Goal: Transaction & Acquisition: Book appointment/travel/reservation

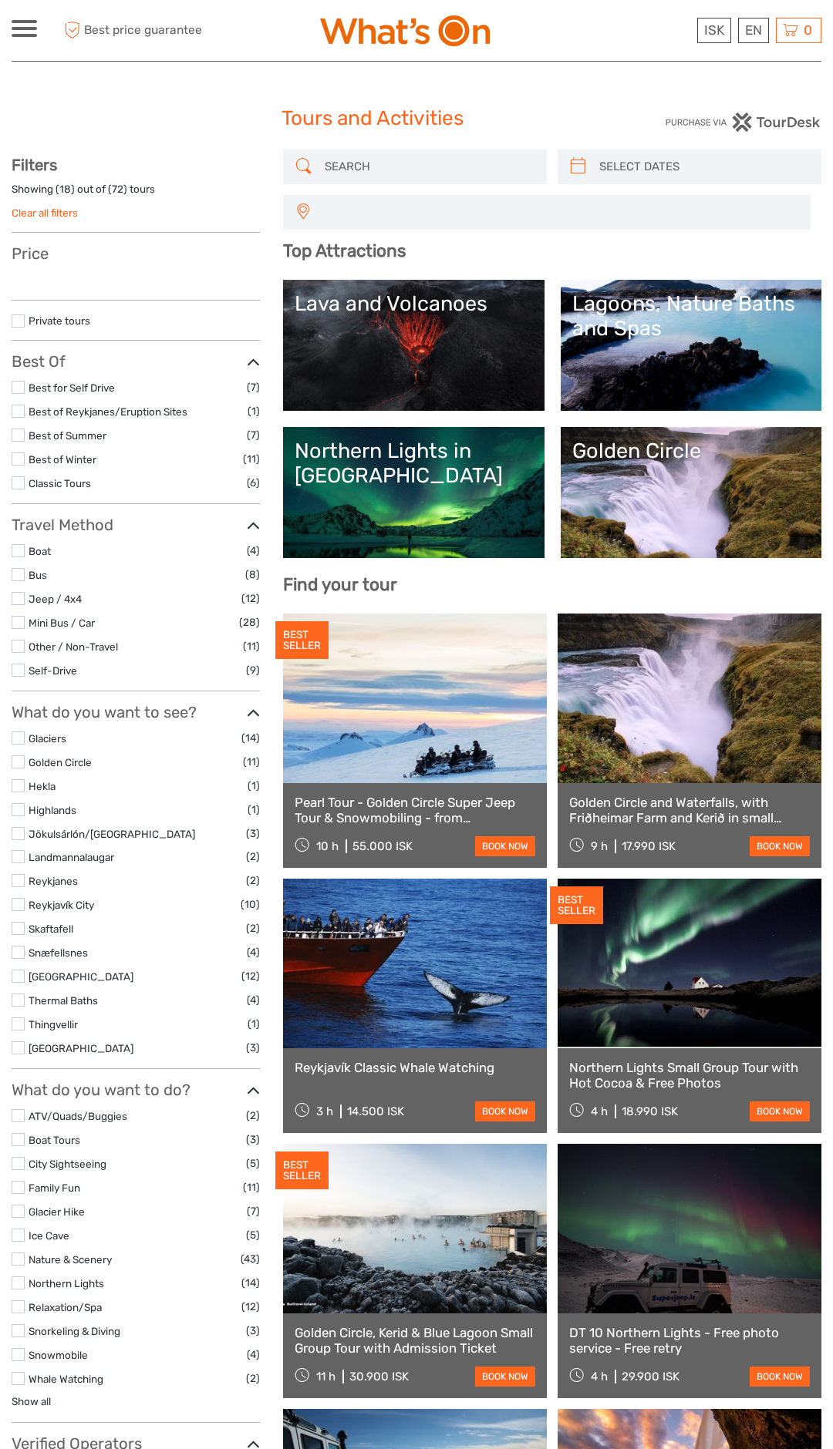
select select
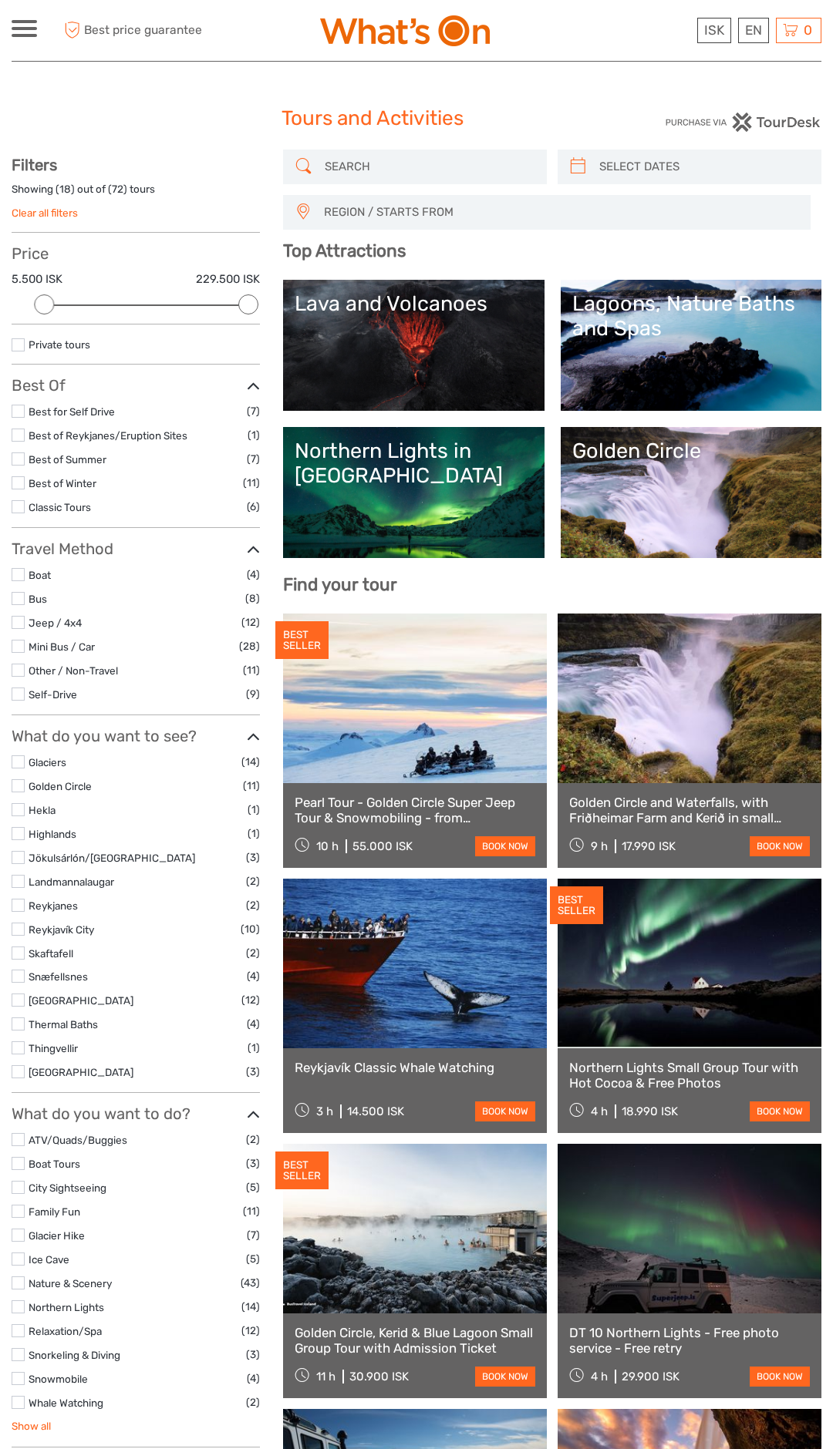
click at [19, 1426] on link "Show all" at bounding box center [31, 1426] width 39 height 12
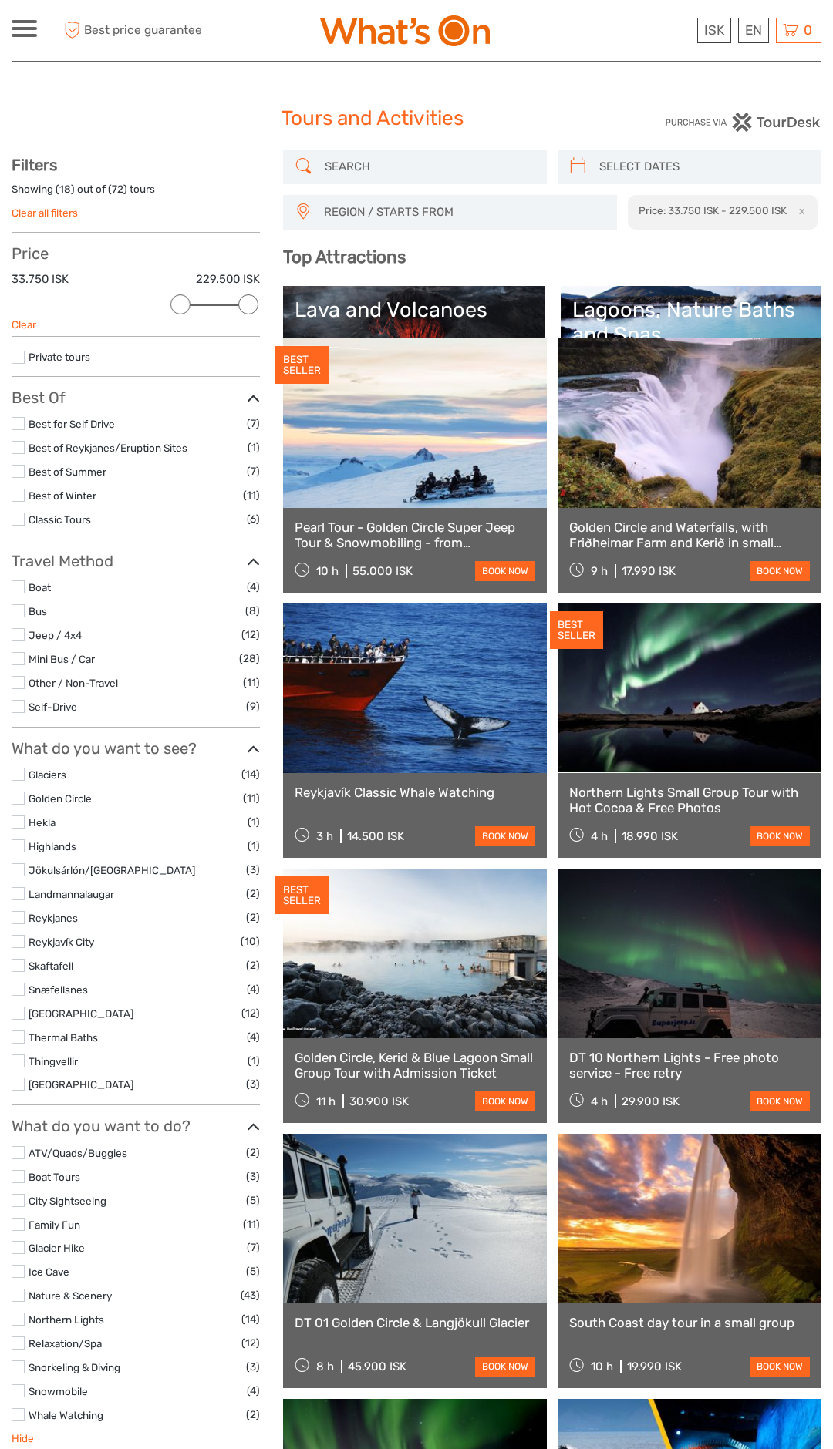
scroll to position [86, 0]
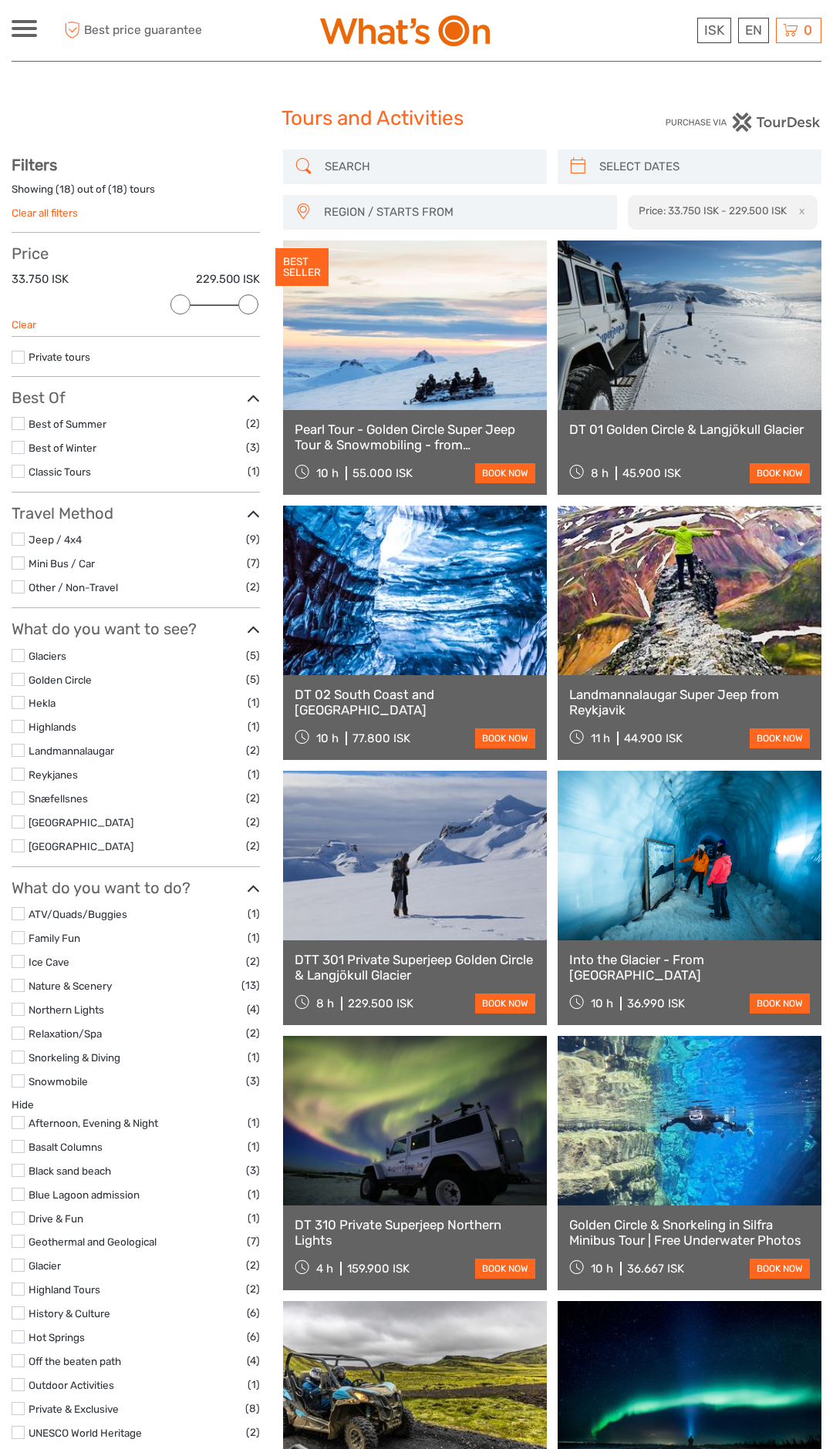
click at [423, 163] on input "search" at bounding box center [428, 166] width 220 height 27
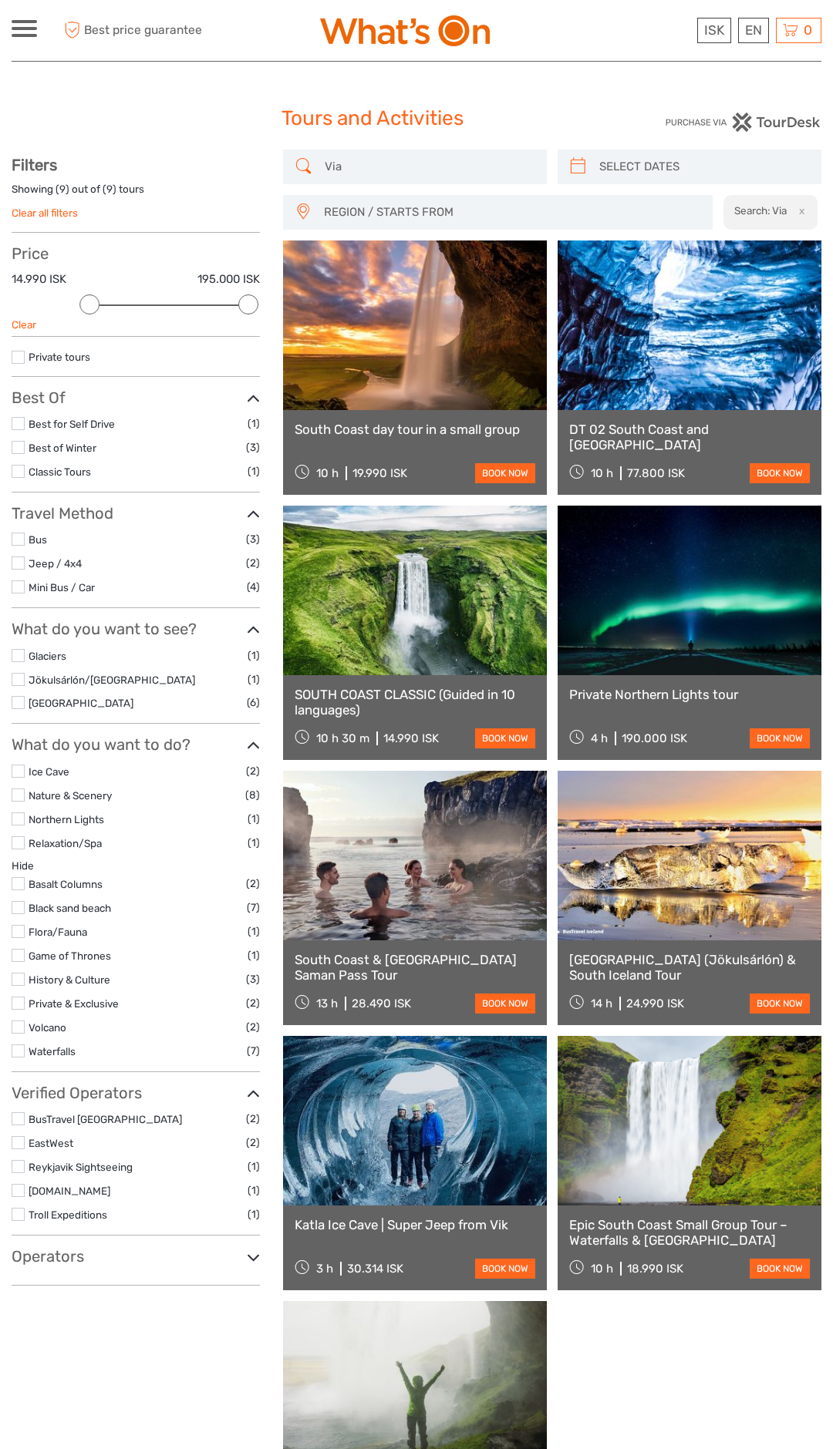
scroll to position [87, 0]
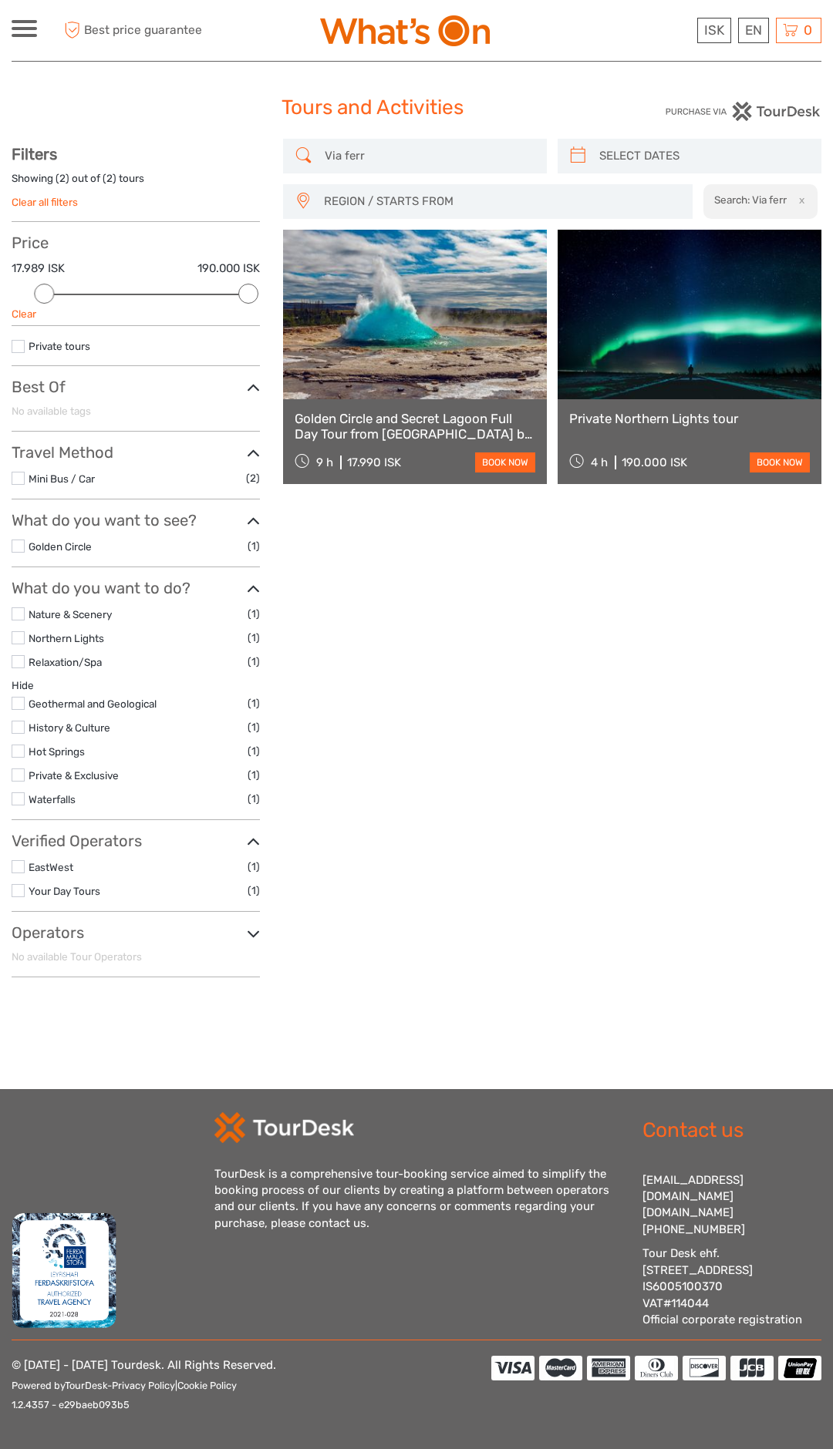
scroll to position [11, 0]
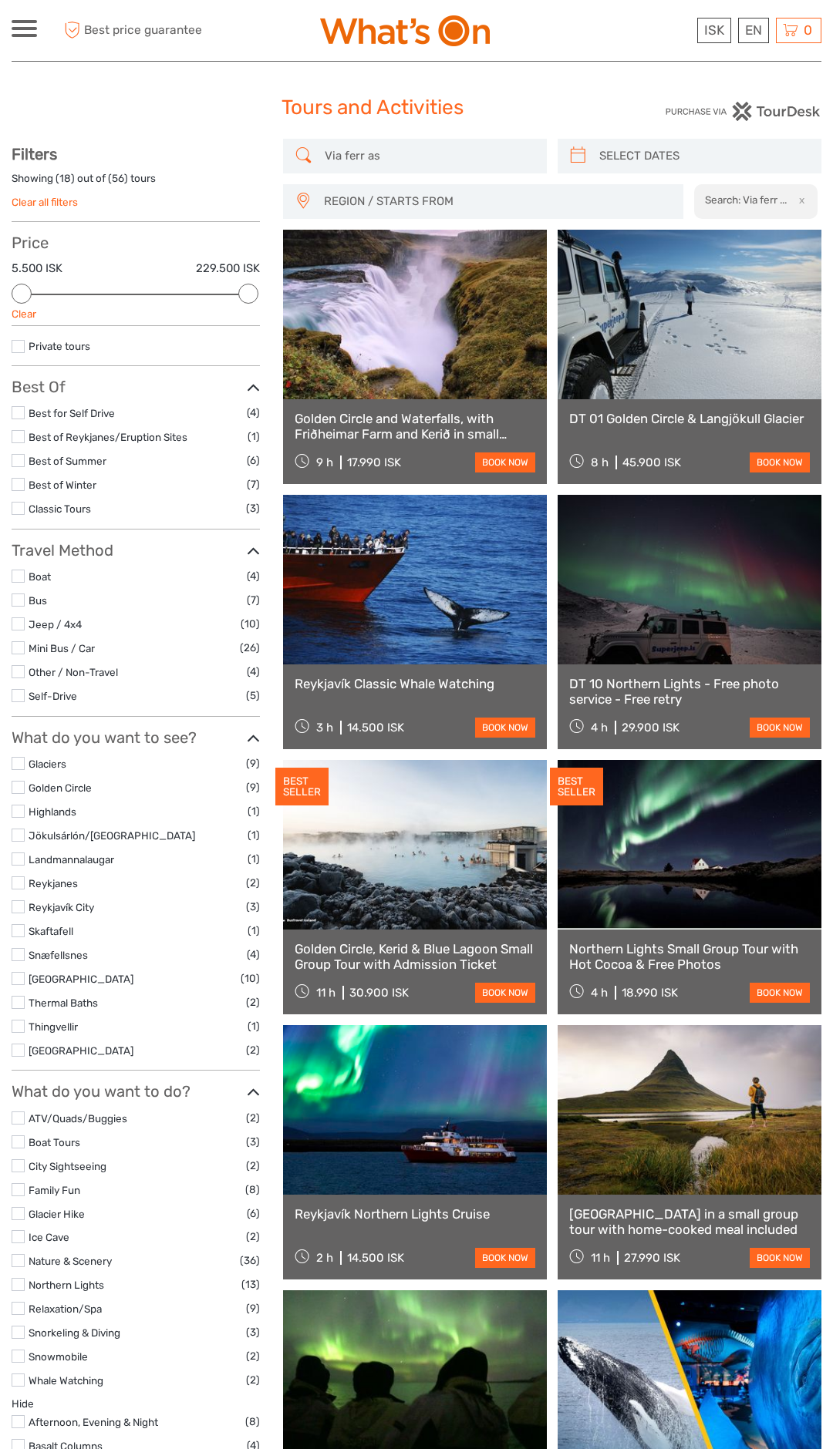
scroll to position [87, 0]
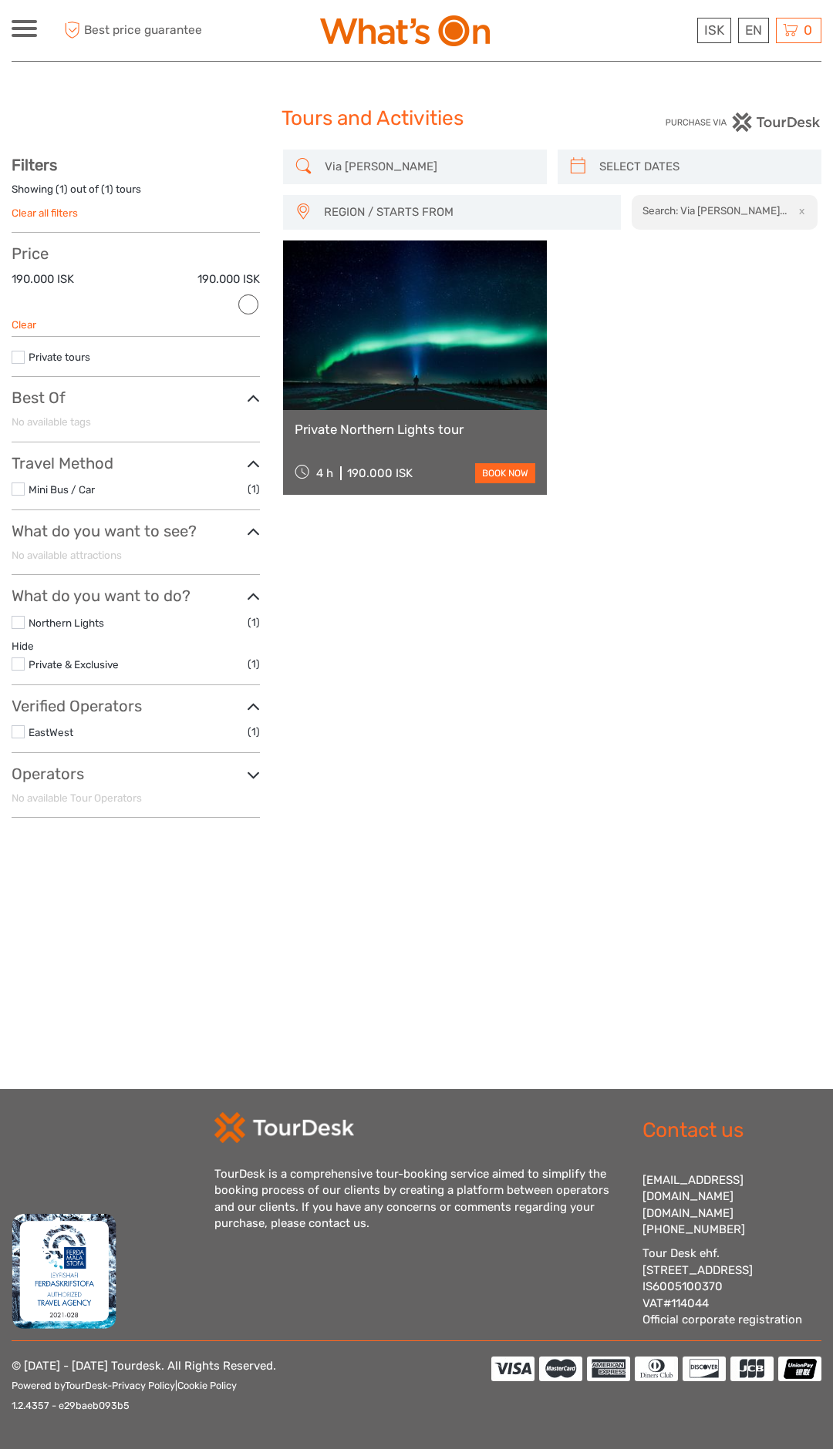
type input "Via ferrara"
click at [500, 392] on link at bounding box center [415, 326] width 264 height 170
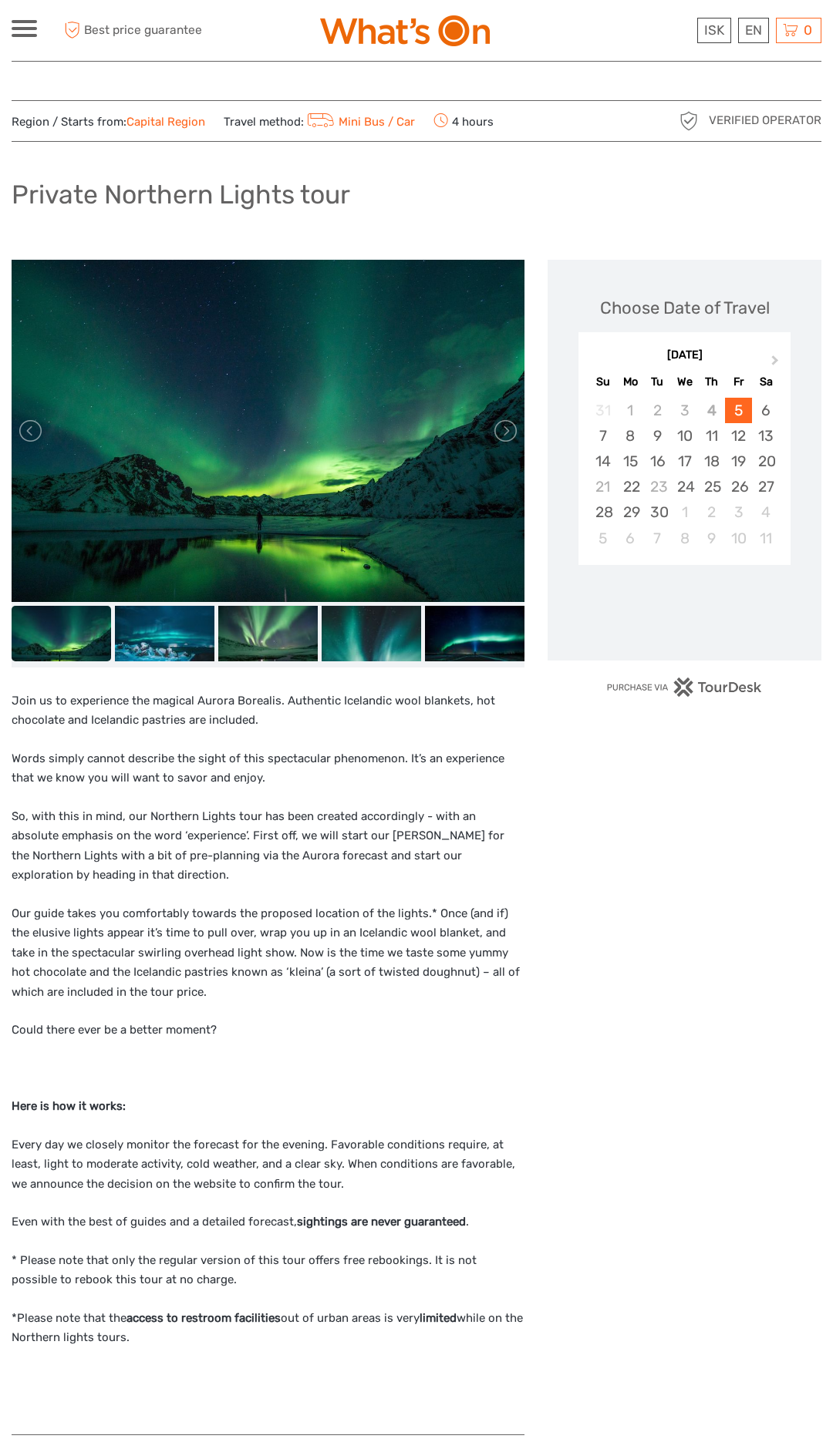
scroll to position [1366, 0]
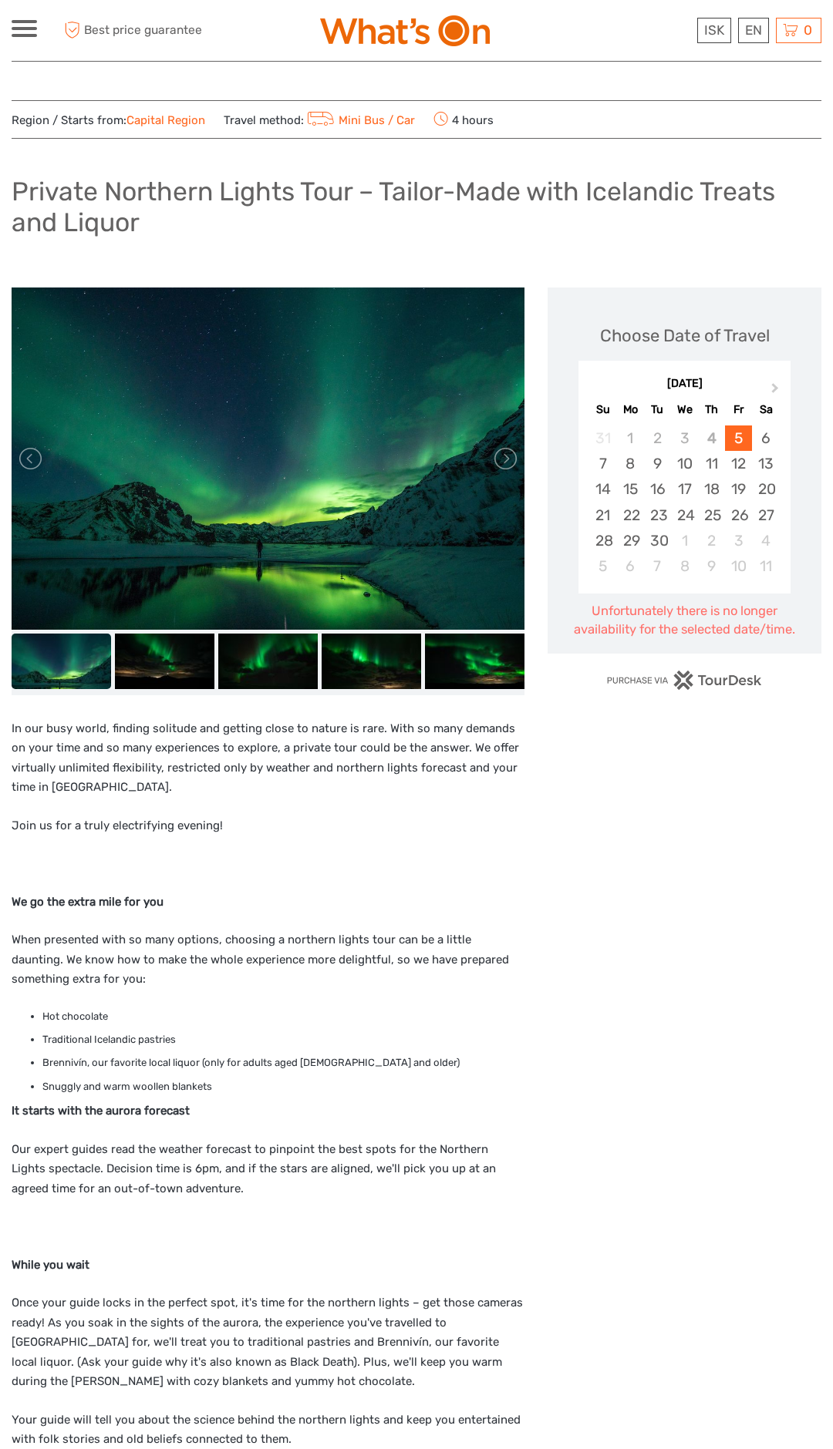
click at [444, 550] on img at bounding box center [268, 459] width 513 height 342
click at [462, 564] on img at bounding box center [268, 459] width 513 height 342
click at [463, 665] on img at bounding box center [474, 662] width 99 height 56
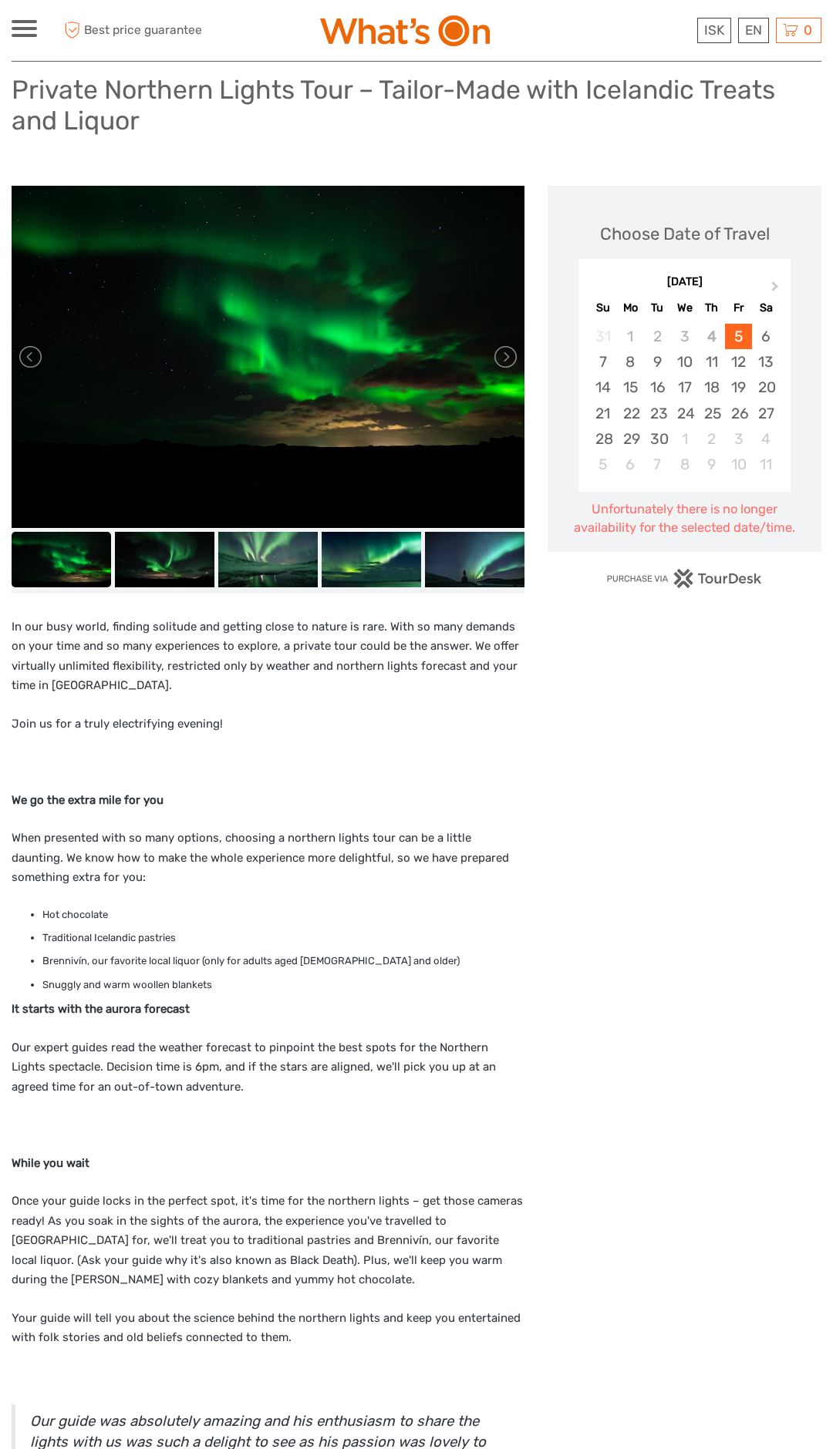
click at [497, 404] on img at bounding box center [268, 357] width 513 height 342
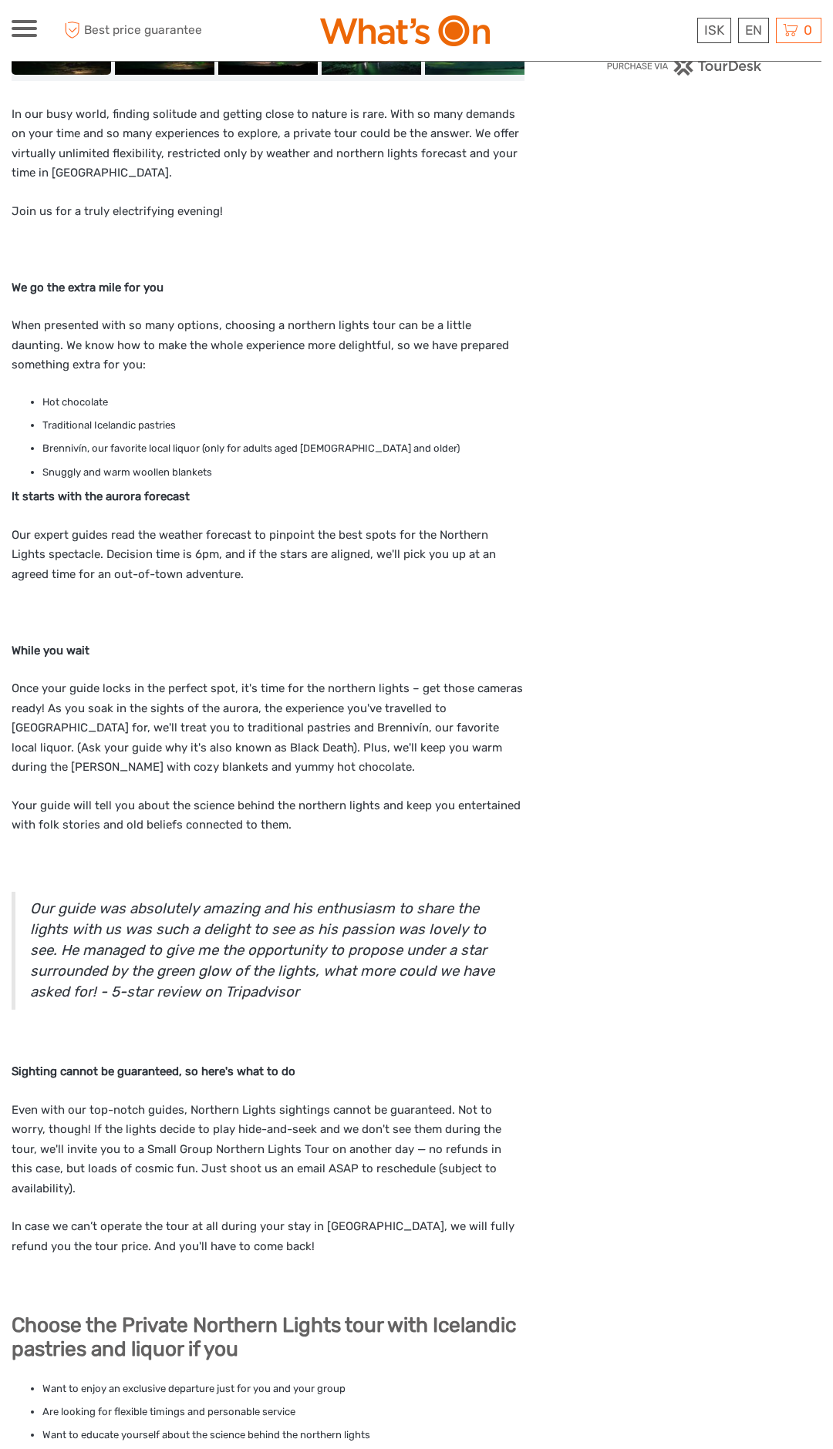
scroll to position [617, 0]
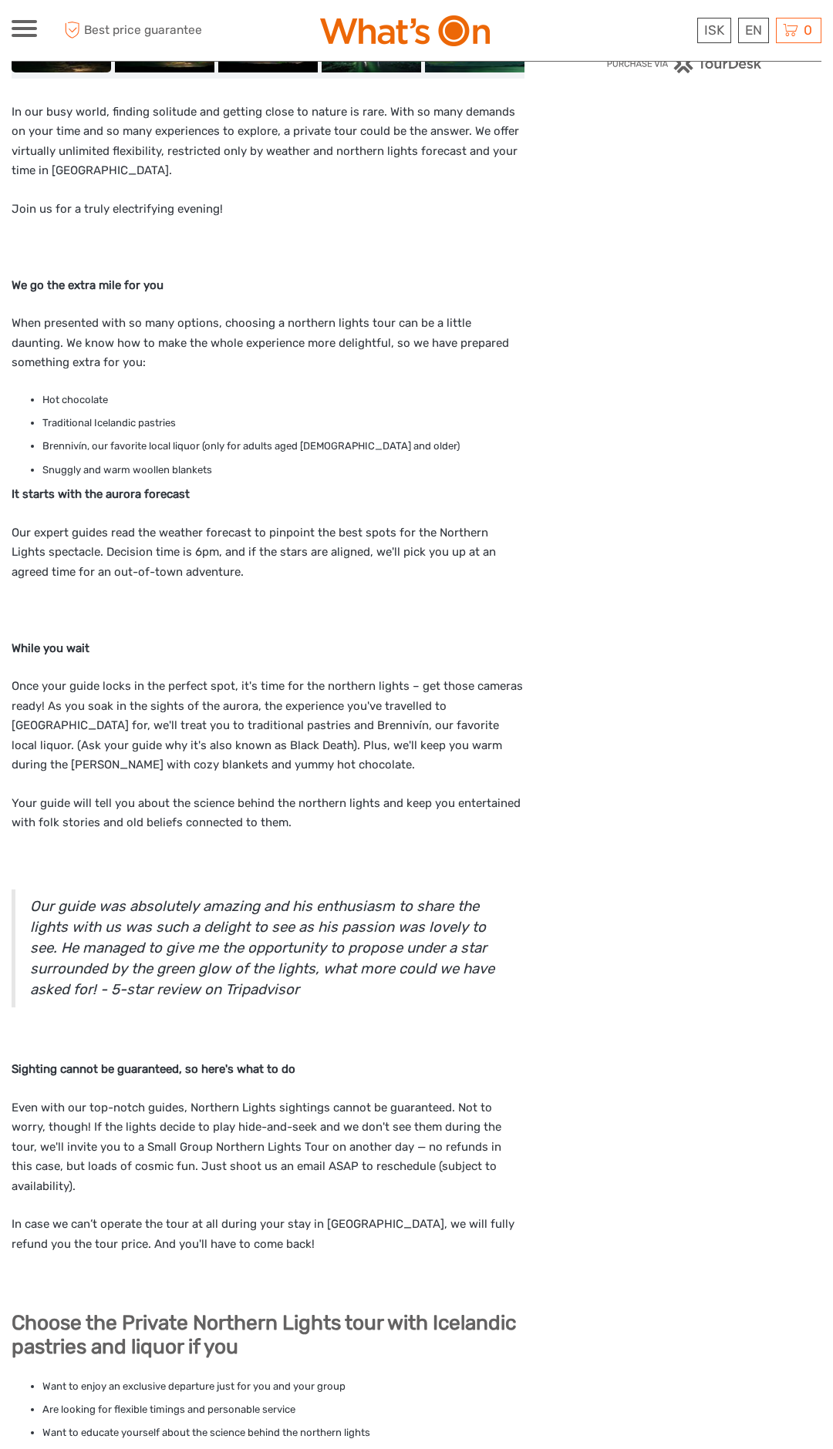
click at [287, 1311] on strong "Choose the Private Northern Lights tour with Icelandic pastries and liquor if y…" at bounding box center [264, 1335] width 504 height 49
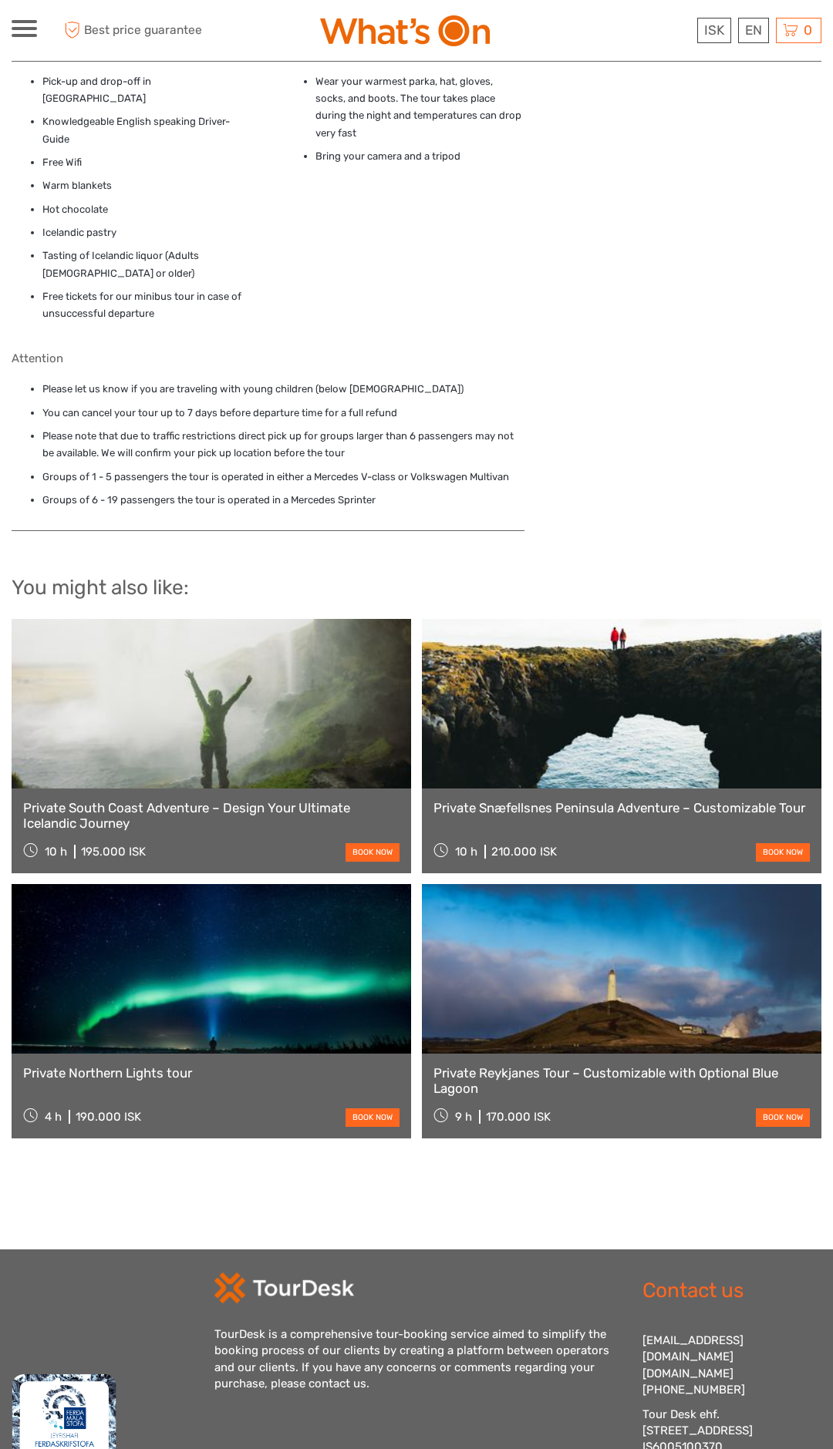
scroll to position [2331, 0]
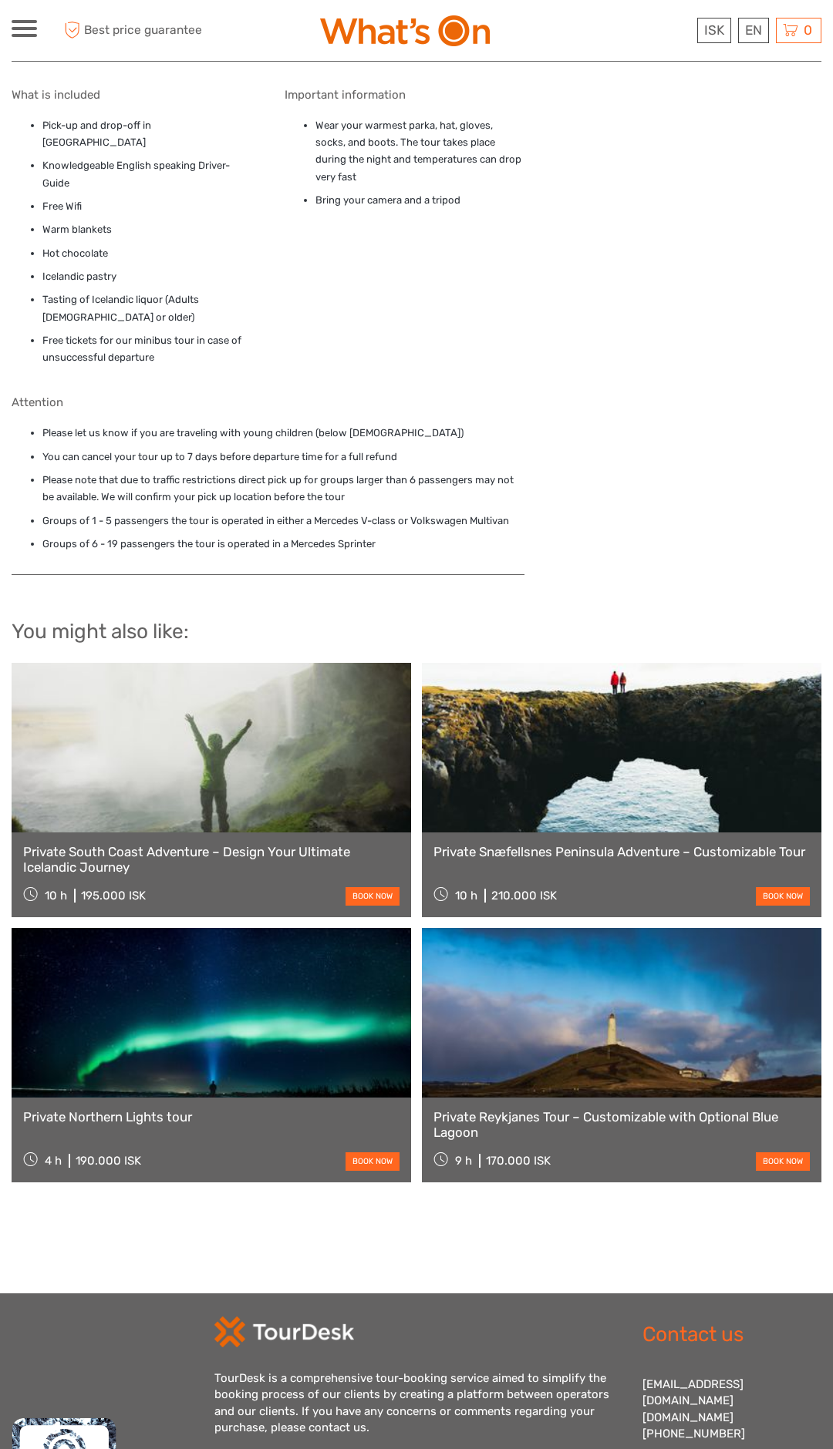
click at [360, 1432] on div "TourDesk is a comprehensive tour-booking service aimed to simplify the booking …" at bounding box center [416, 1425] width 405 height 217
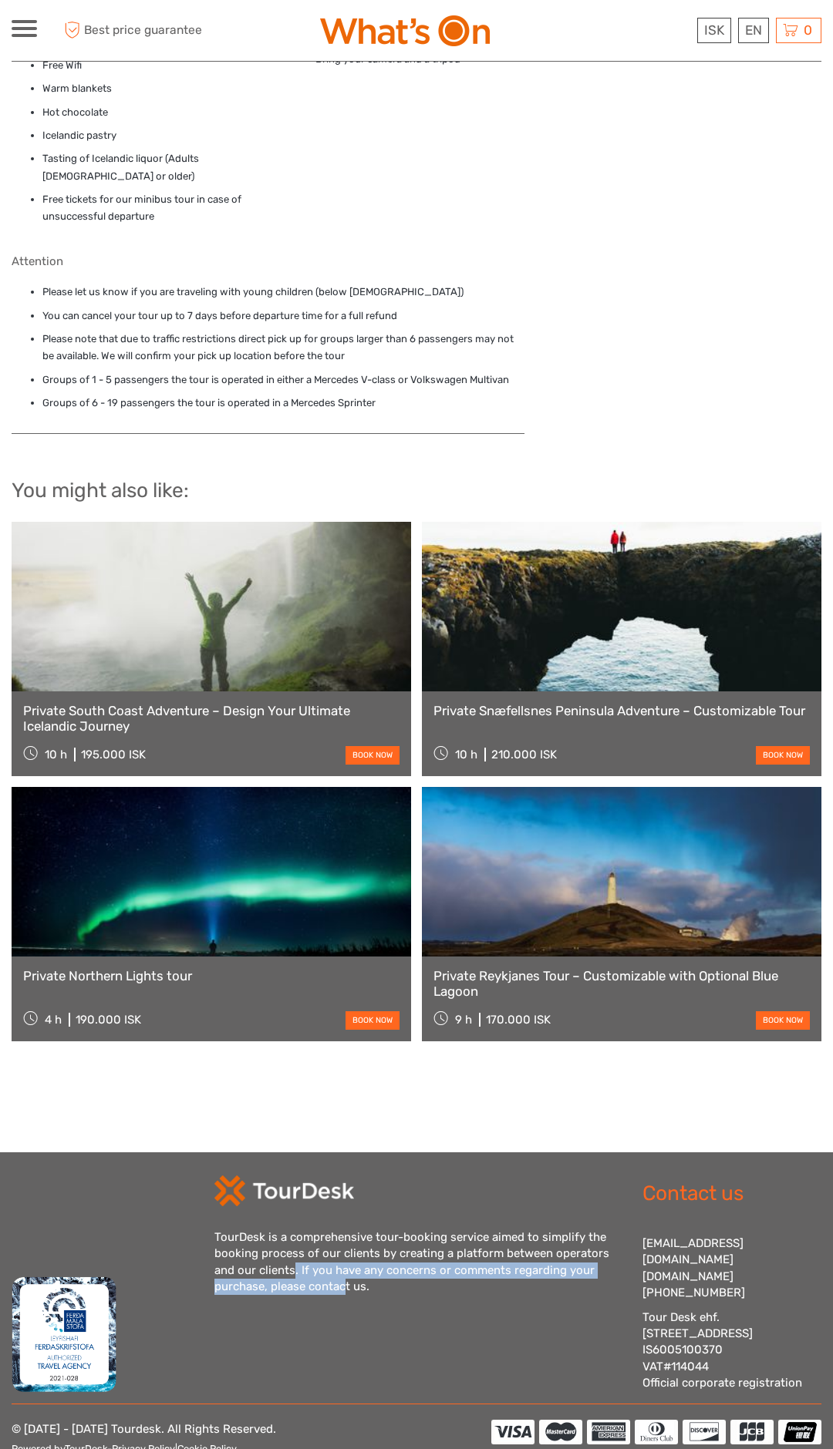
scroll to position [2498, 0]
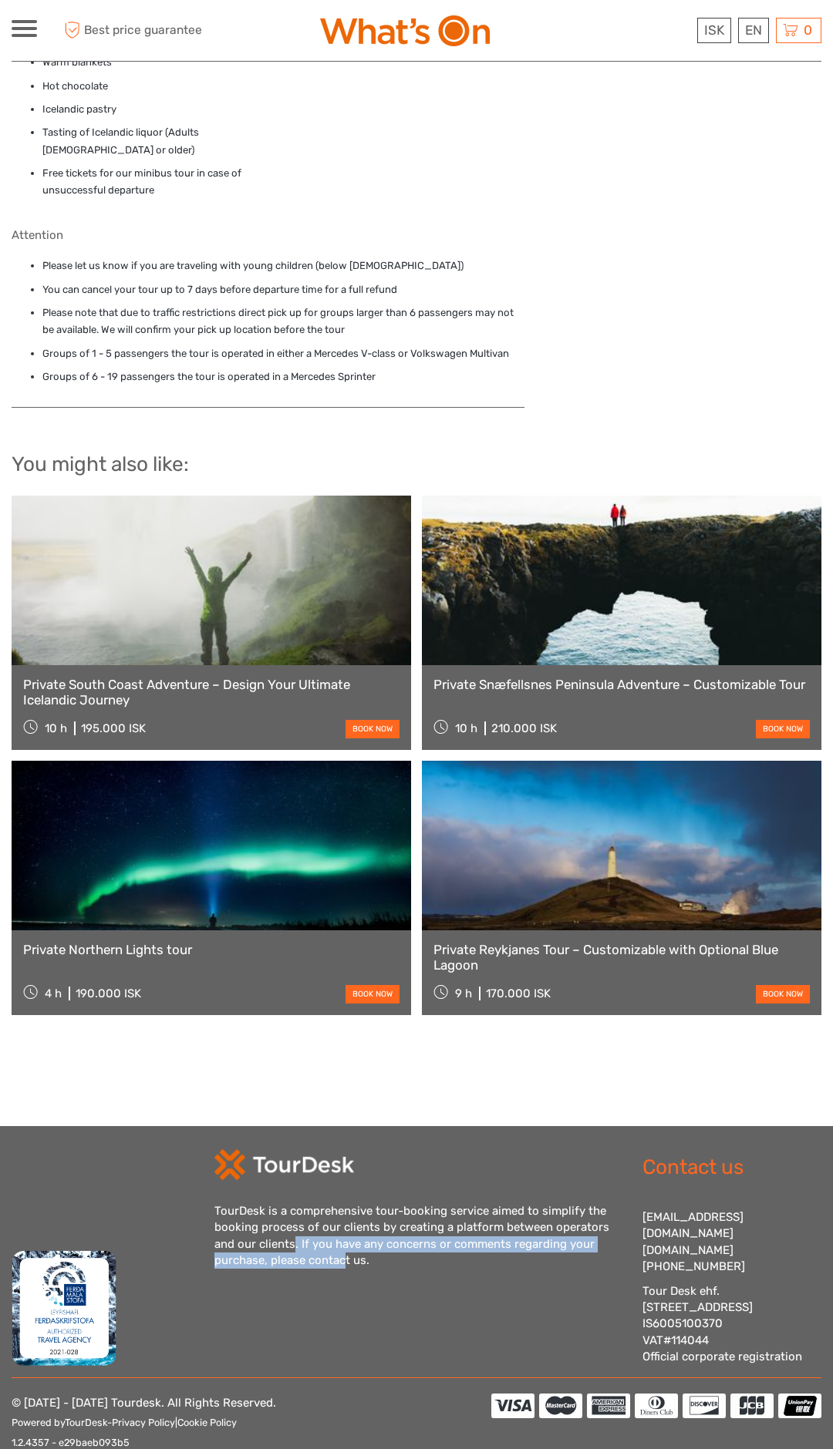
click at [254, 1419] on div "© 2013 - 2025 Tourdesk. All Rights Reserved. Powered by TourDesk - Privacy Poli…" at bounding box center [252, 1433] width 480 height 78
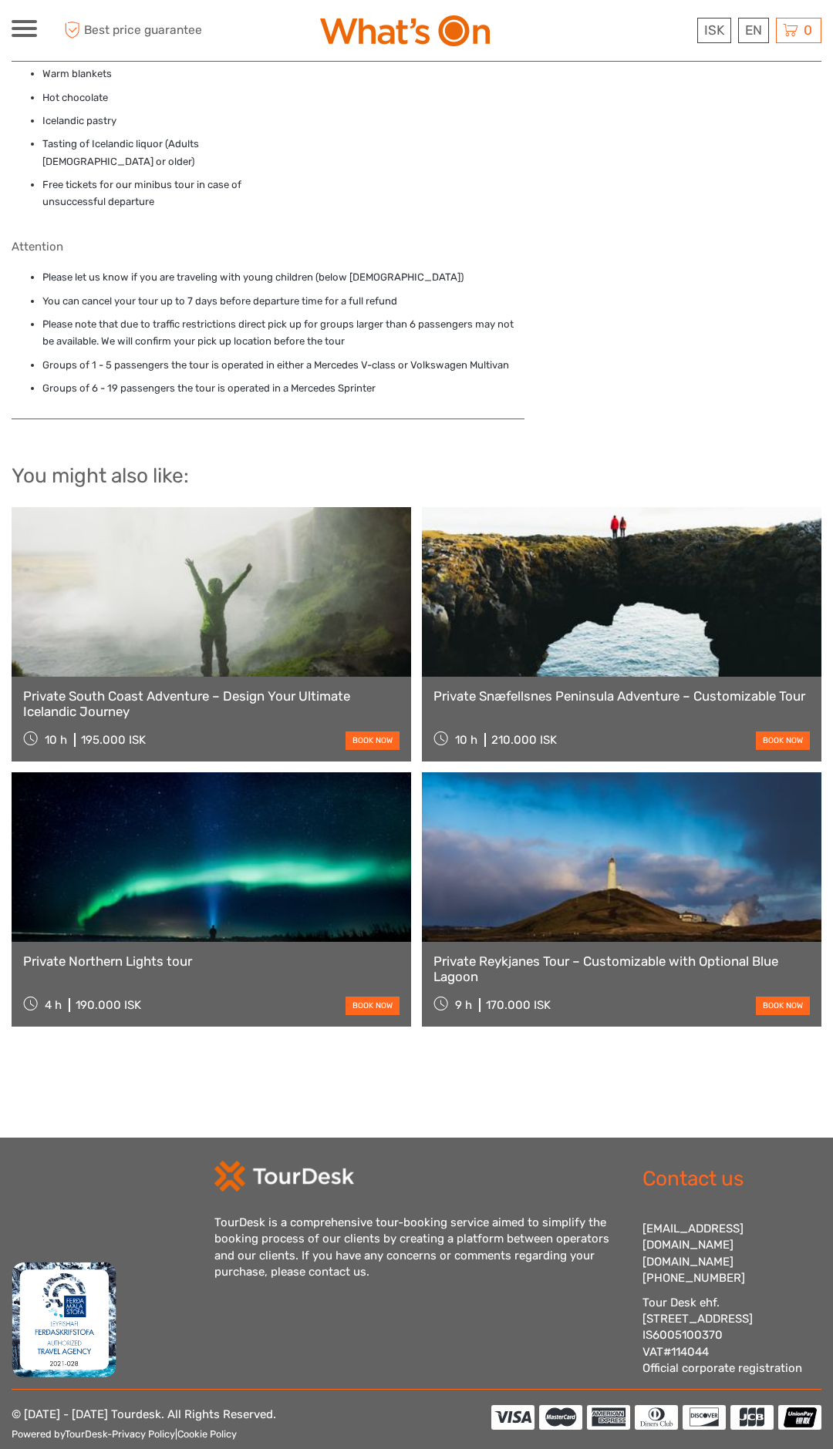
scroll to position [2487, 0]
click at [559, 1405] on img at bounding box center [656, 1417] width 330 height 25
click at [574, 1405] on img at bounding box center [656, 1417] width 330 height 25
click at [566, 1405] on img at bounding box center [656, 1417] width 330 height 25
click at [563, 1405] on img at bounding box center [656, 1417] width 330 height 25
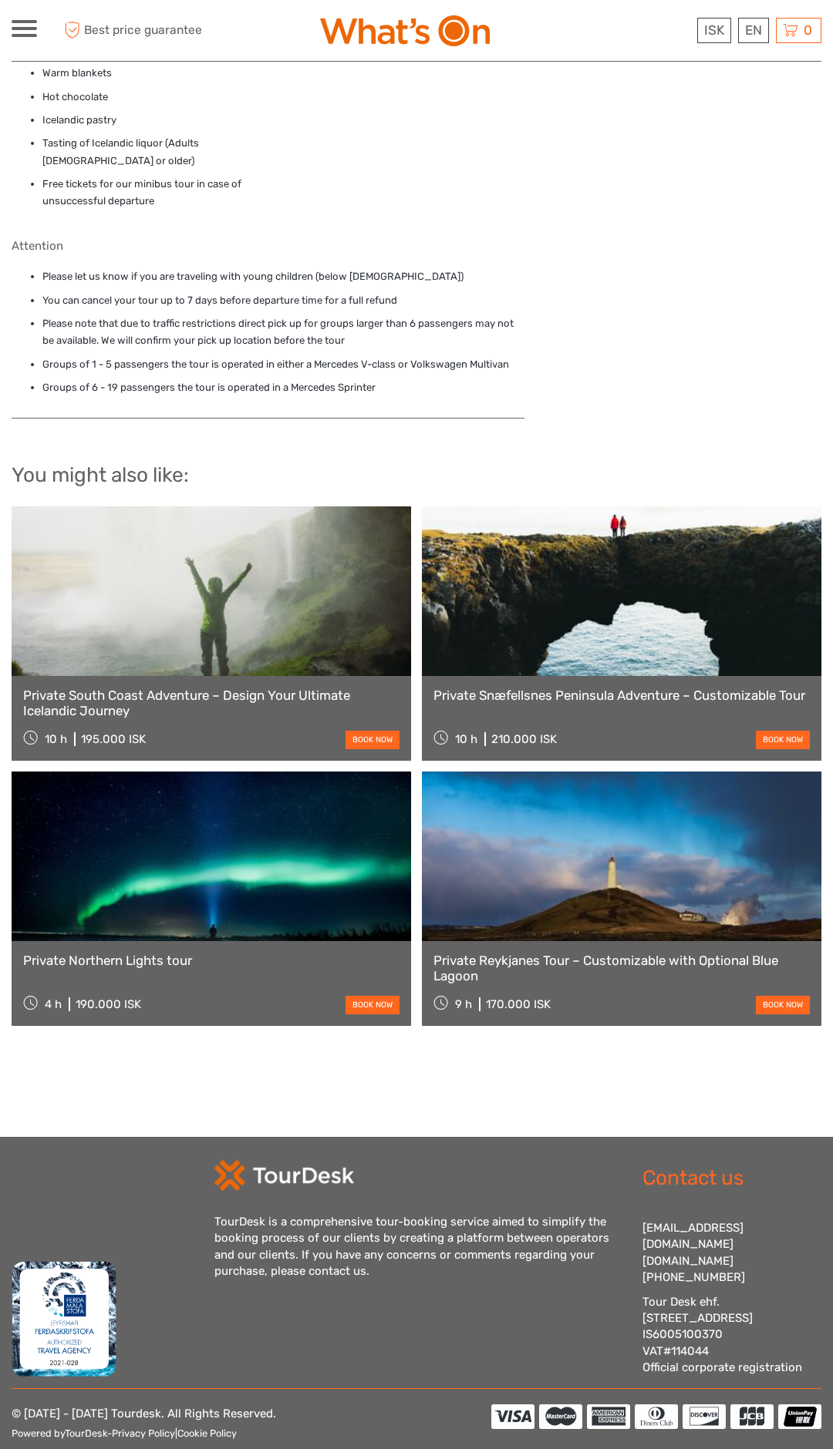
click at [573, 1405] on img at bounding box center [656, 1417] width 330 height 25
click at [657, 953] on link "Private Reykjanes Tour – Customizable with Optional Blue Lagoon" at bounding box center [621, 969] width 376 height 32
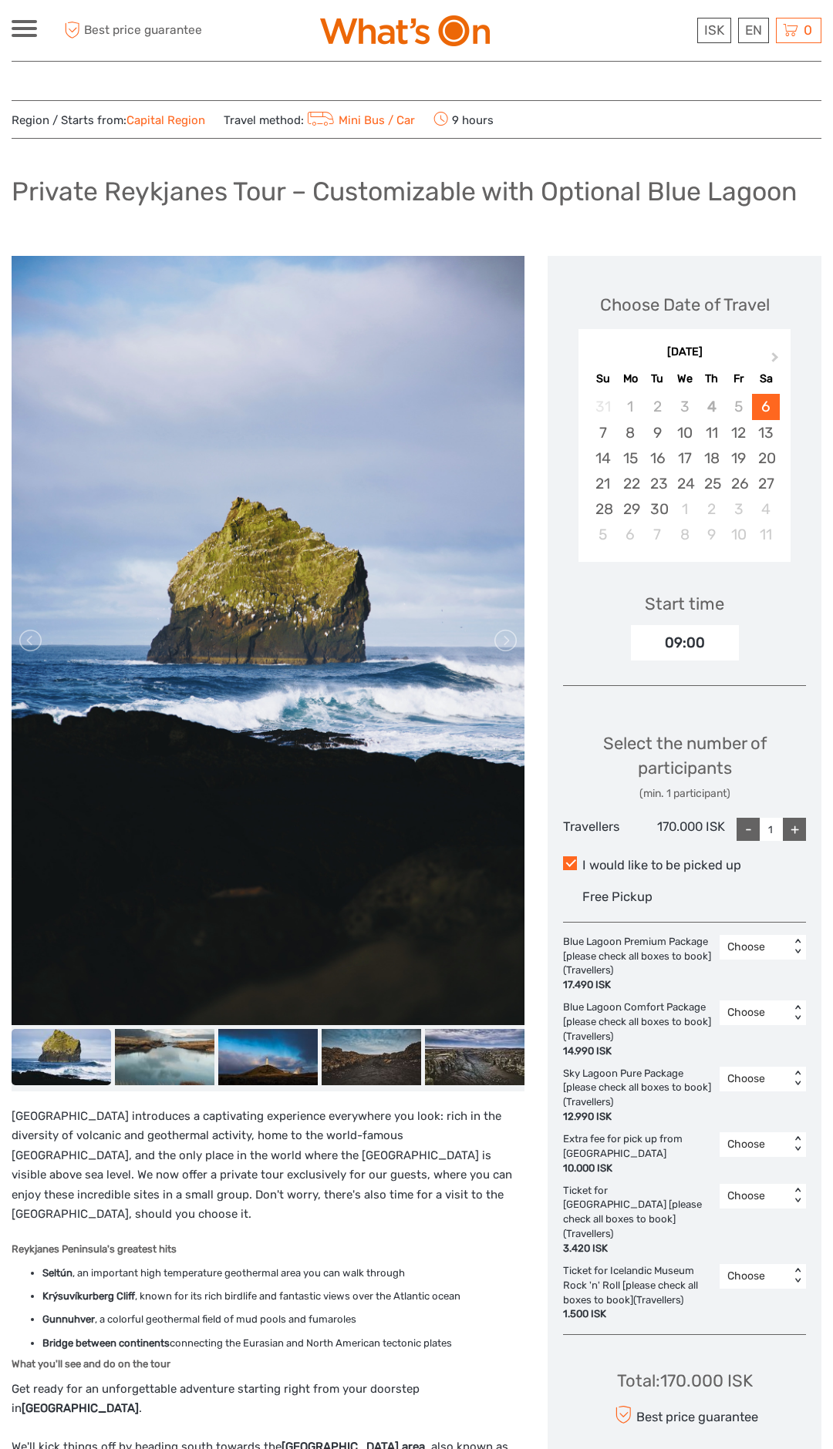
click at [323, 669] on img at bounding box center [268, 640] width 513 height 769
click at [453, 1057] on img at bounding box center [474, 1057] width 99 height 56
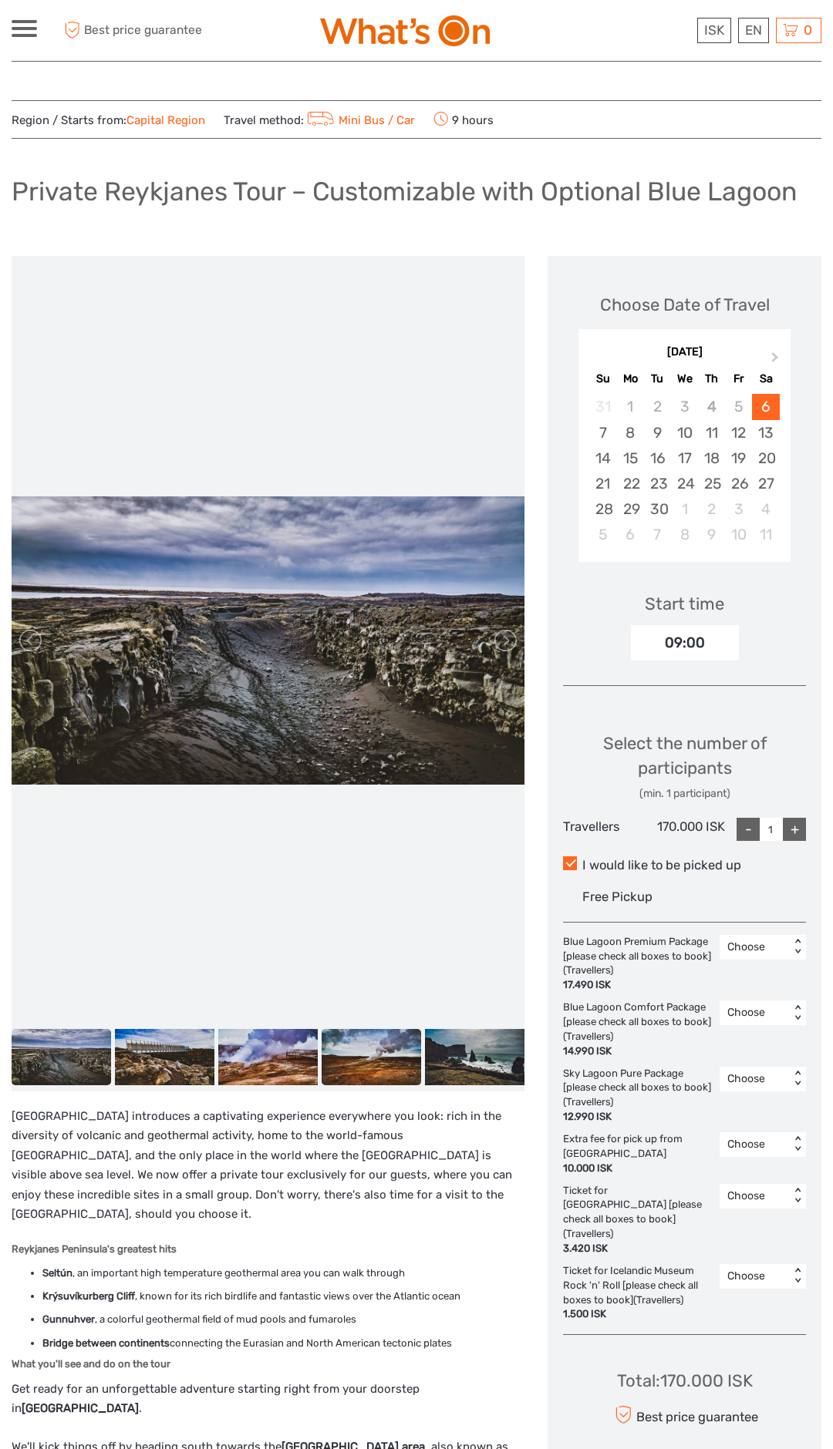
click at [421, 1063] on img at bounding box center [370, 1057] width 99 height 56
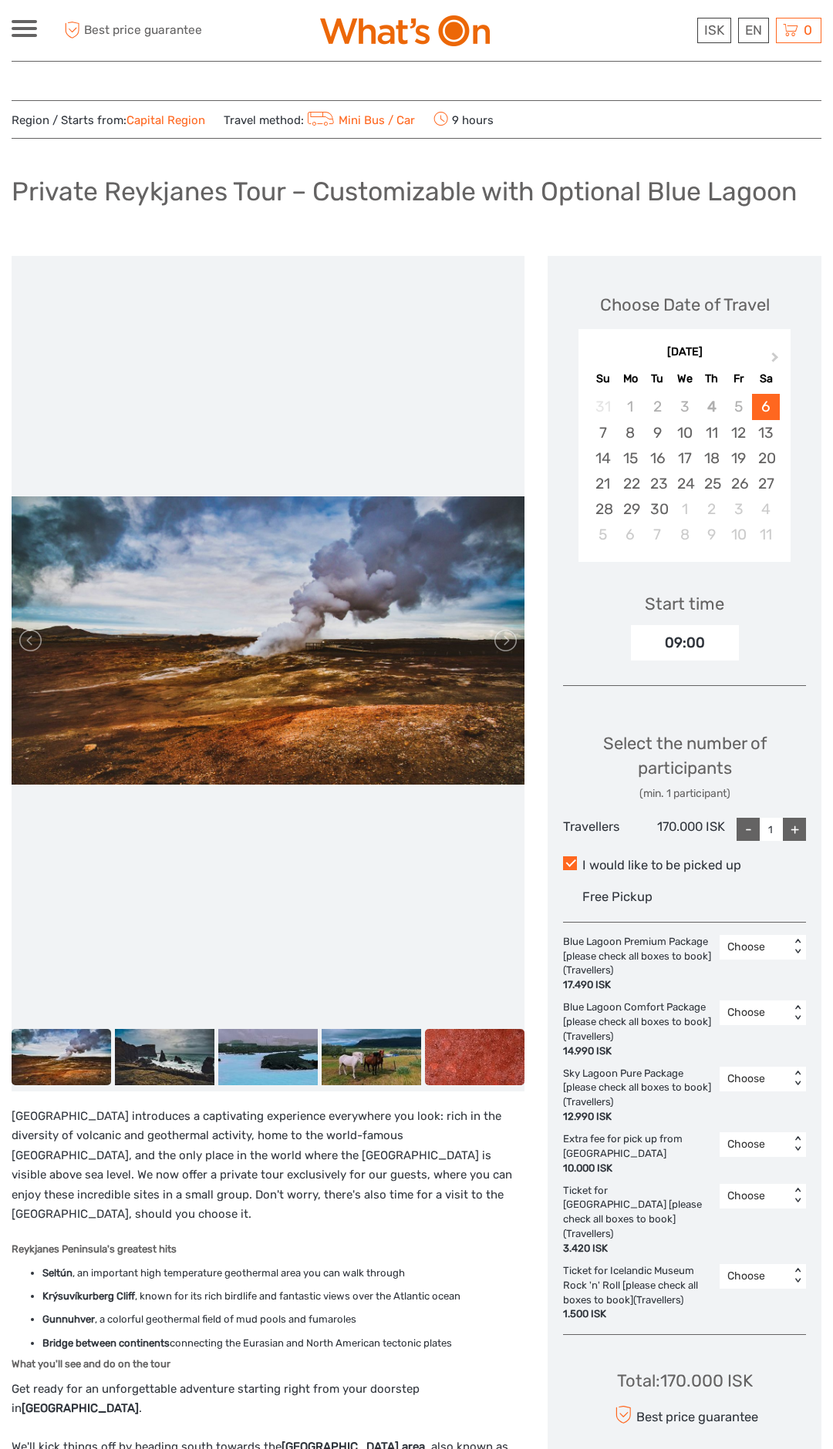
click at [473, 1074] on img at bounding box center [474, 1057] width 99 height 56
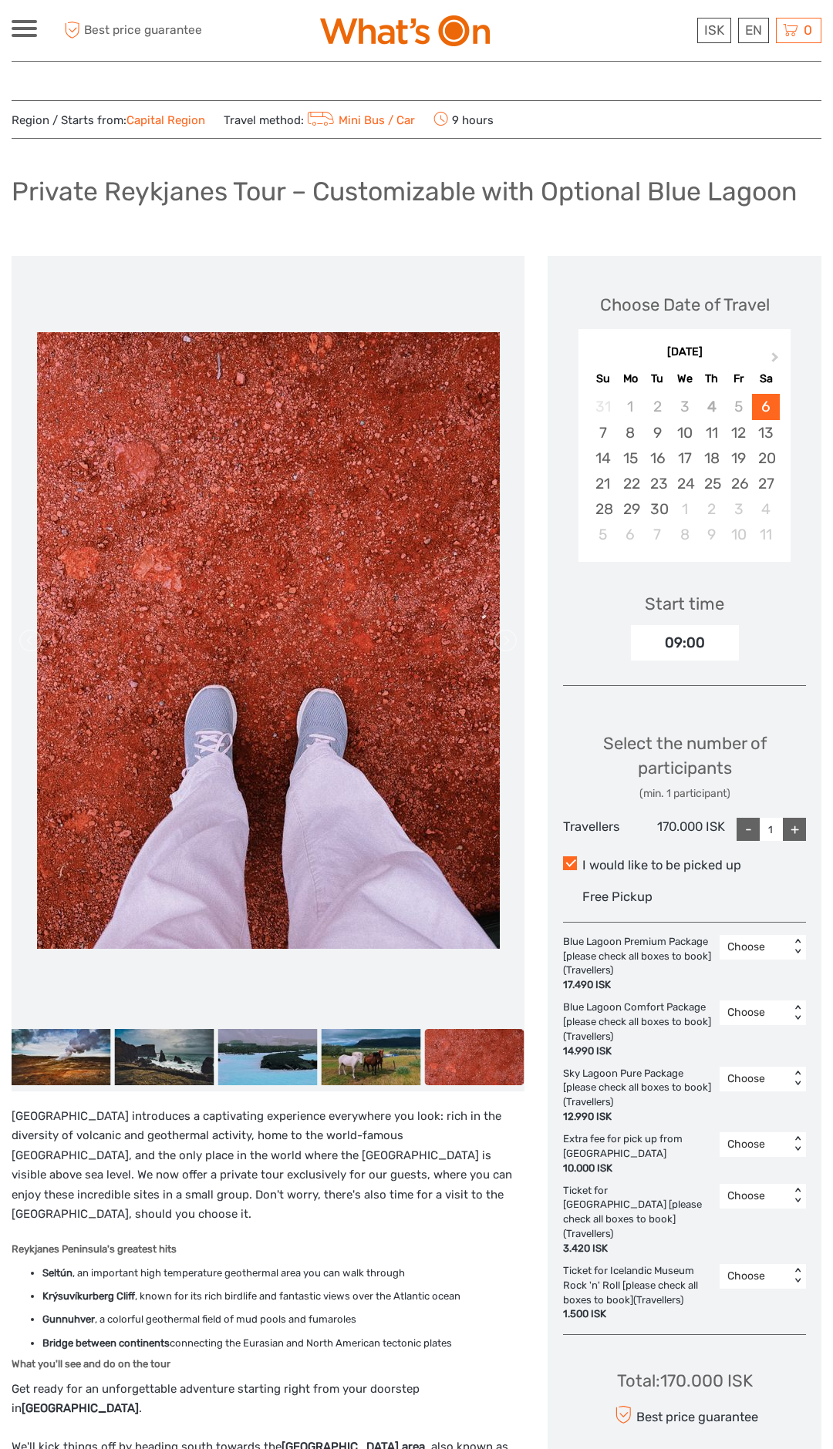
click at [484, 1051] on img at bounding box center [474, 1057] width 99 height 56
click at [479, 1065] on img at bounding box center [474, 1057] width 99 height 56
click at [406, 1055] on img at bounding box center [370, 1057] width 99 height 56
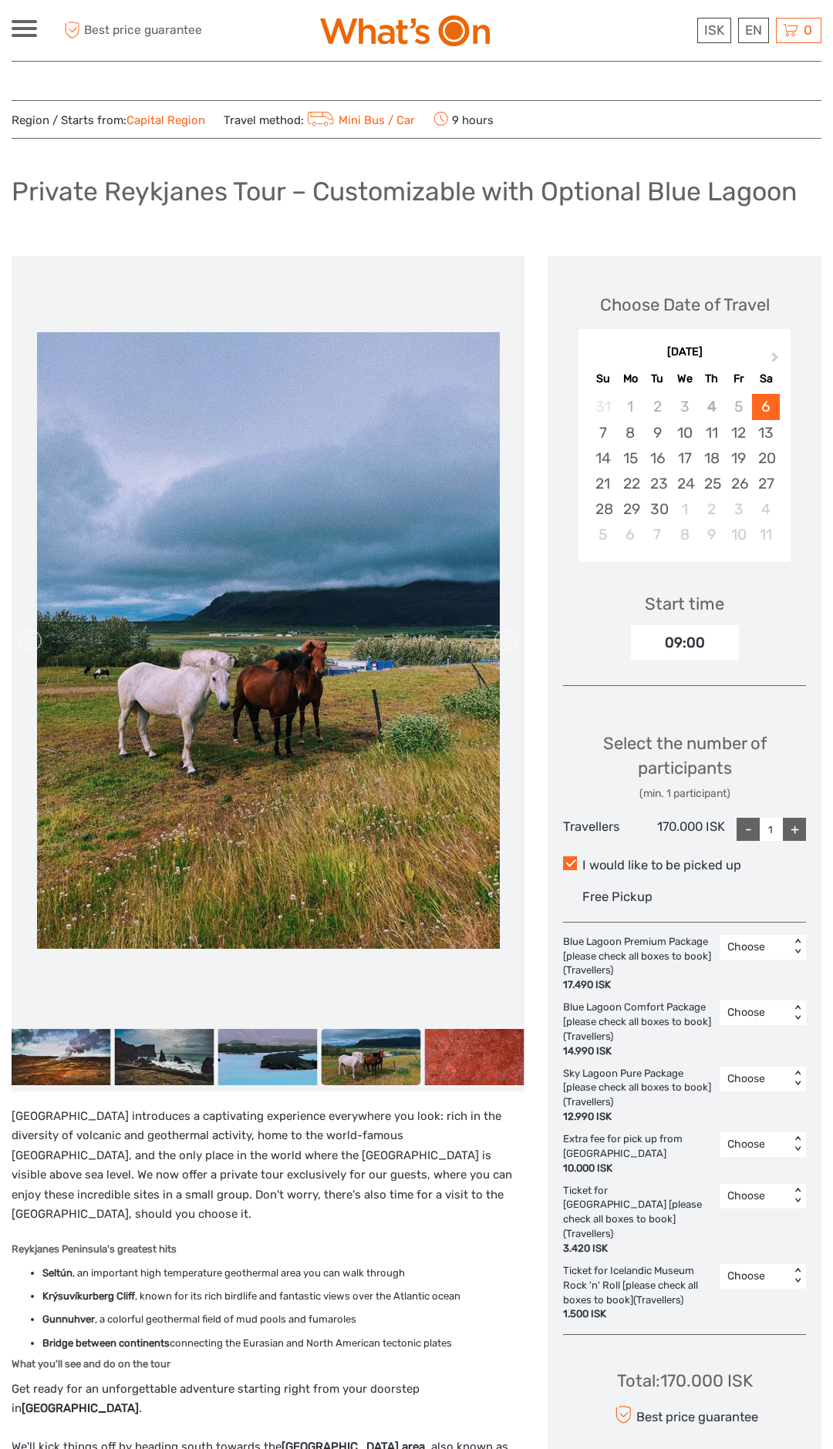
click at [379, 1065] on img at bounding box center [370, 1057] width 99 height 56
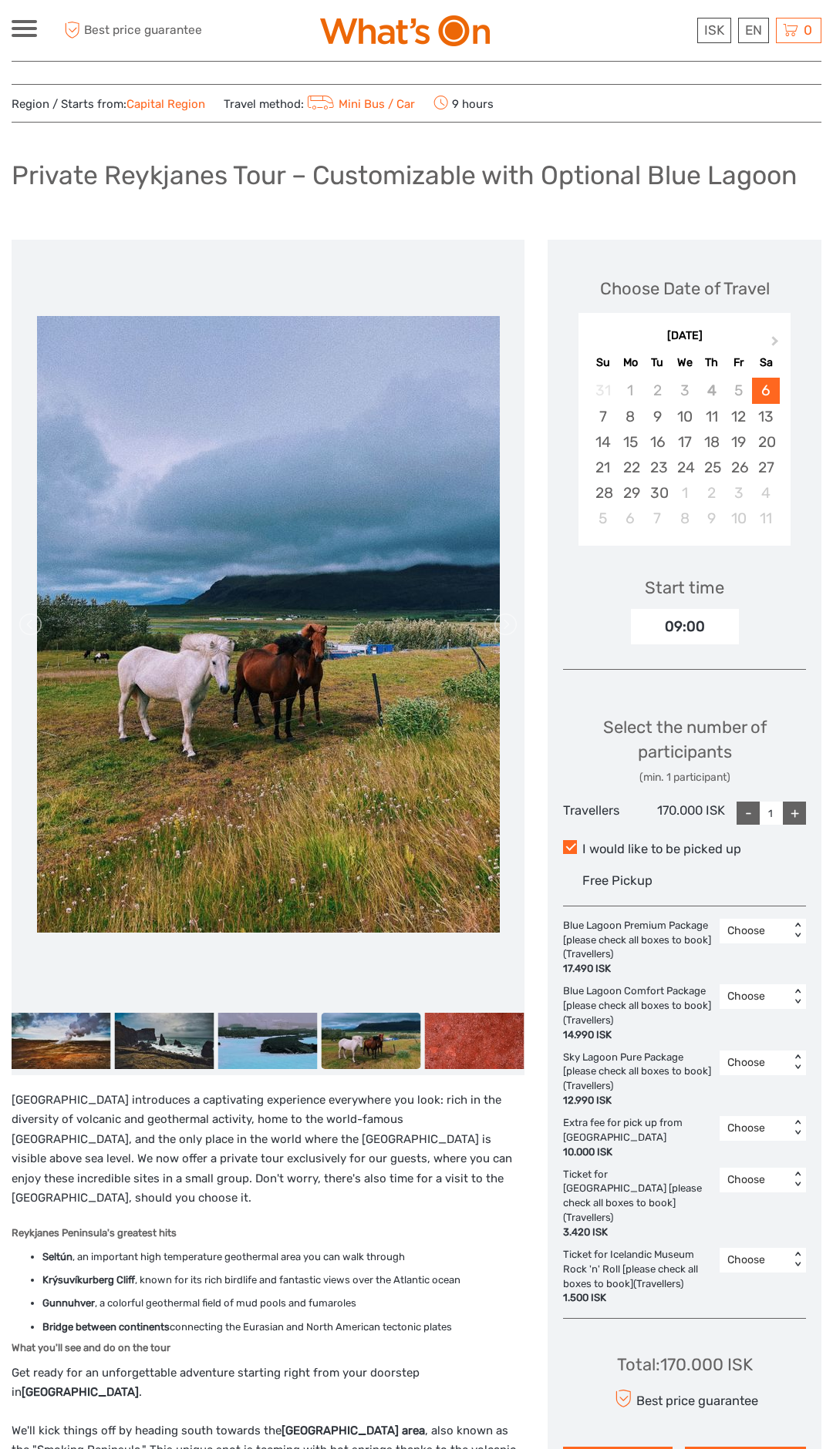
scroll to position [22, 0]
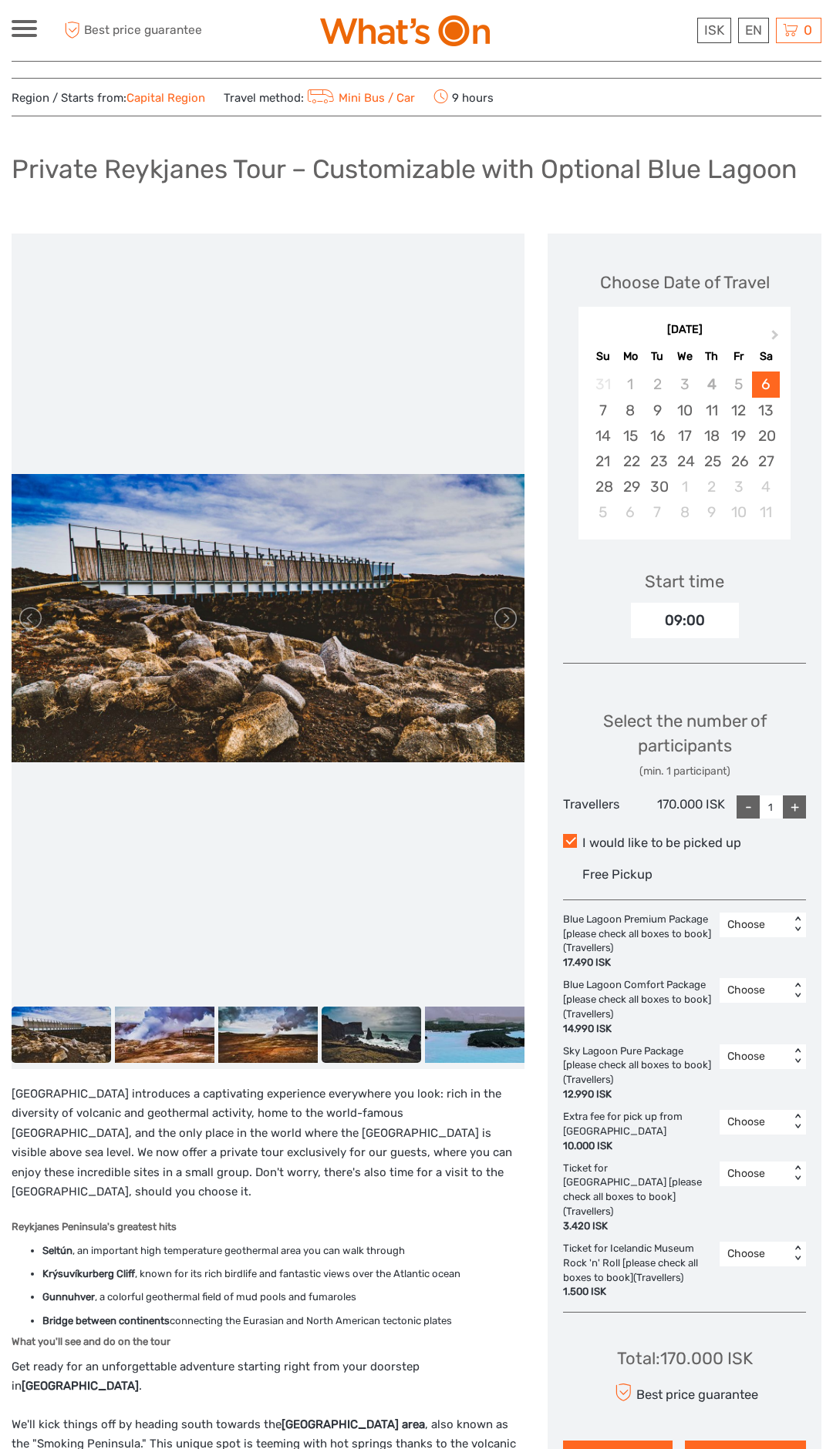
click at [352, 1022] on img at bounding box center [370, 1035] width 99 height 56
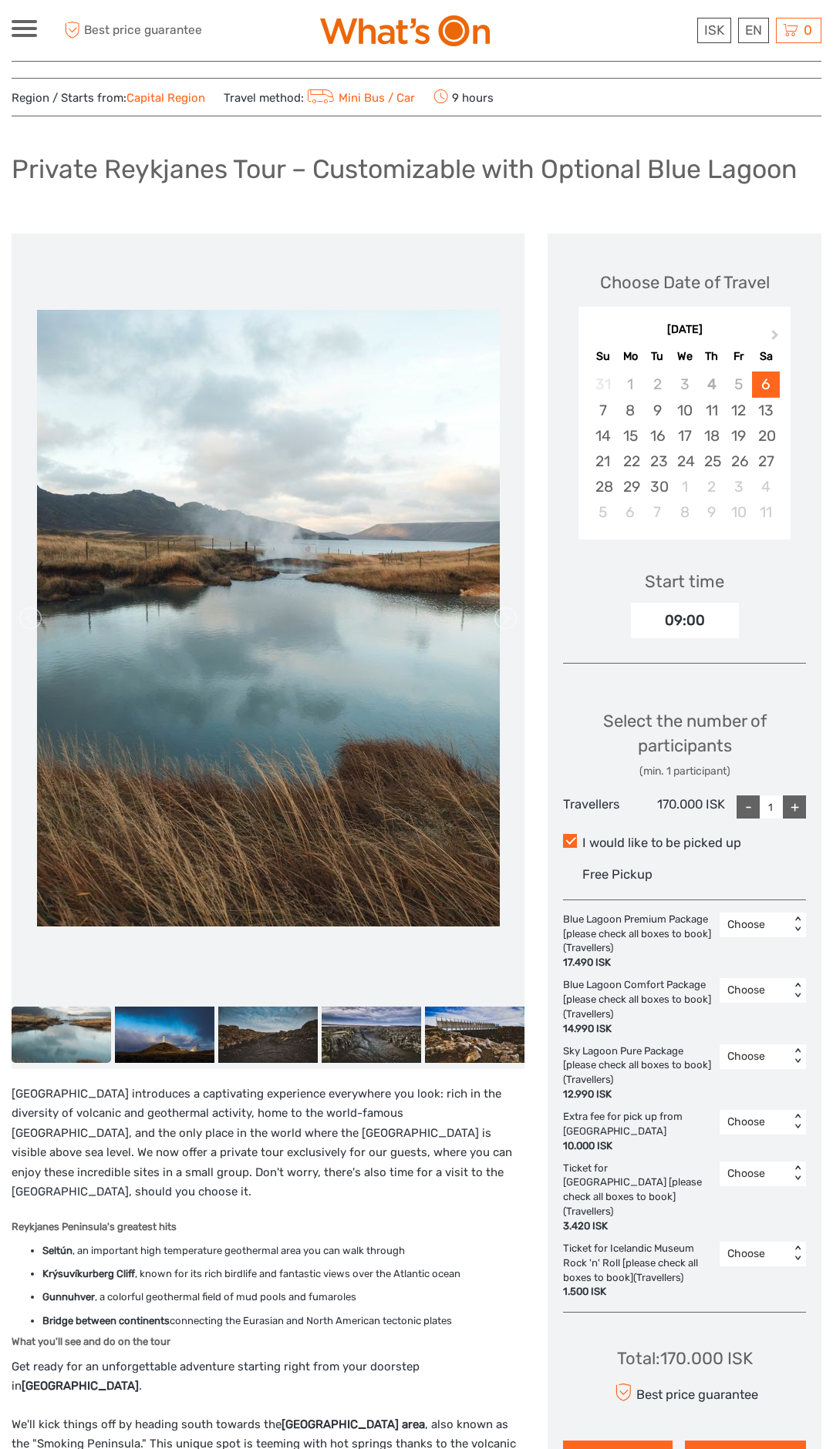
click at [375, 912] on img at bounding box center [268, 618] width 463 height 617
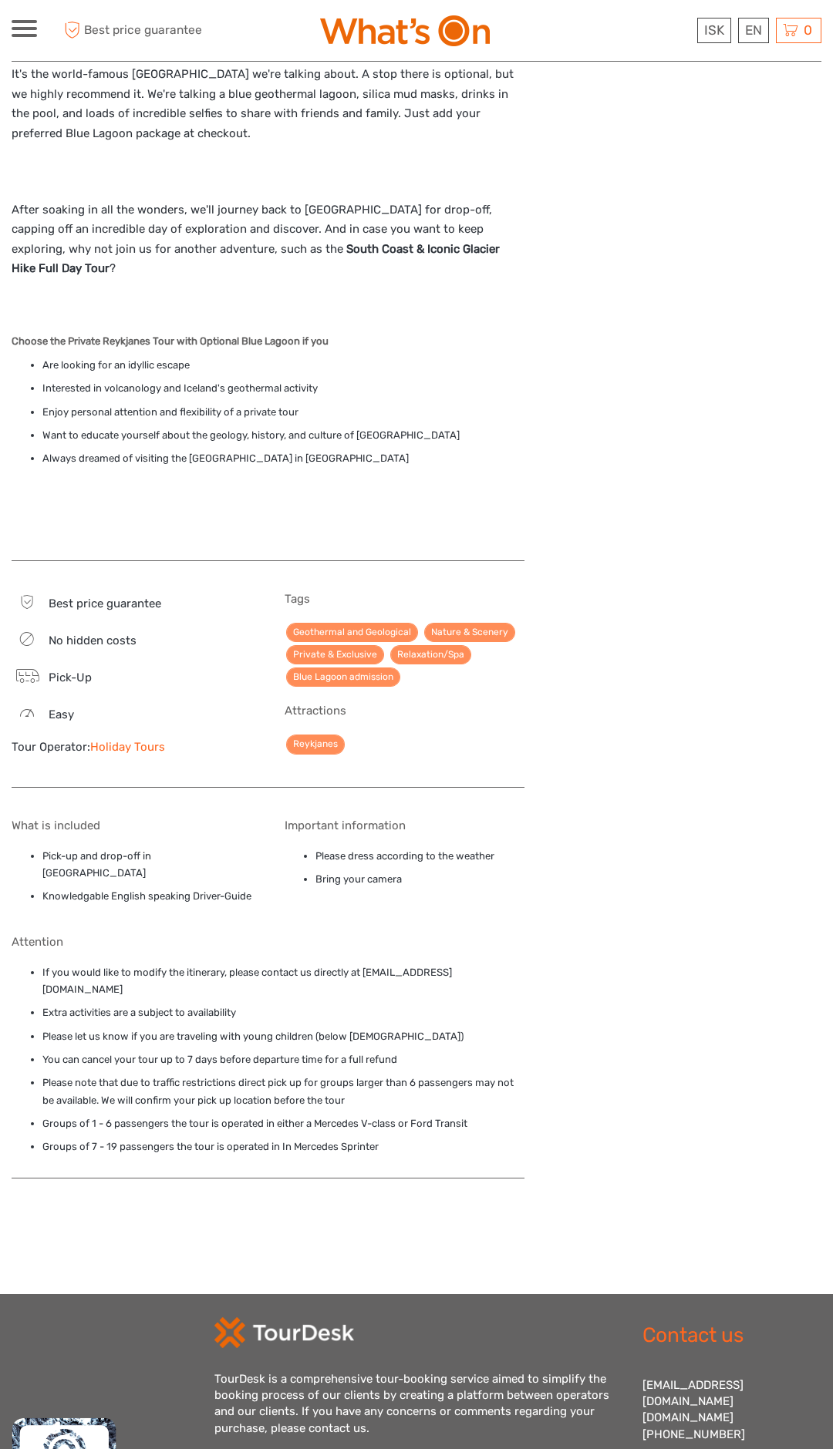
scroll to position [1793, 0]
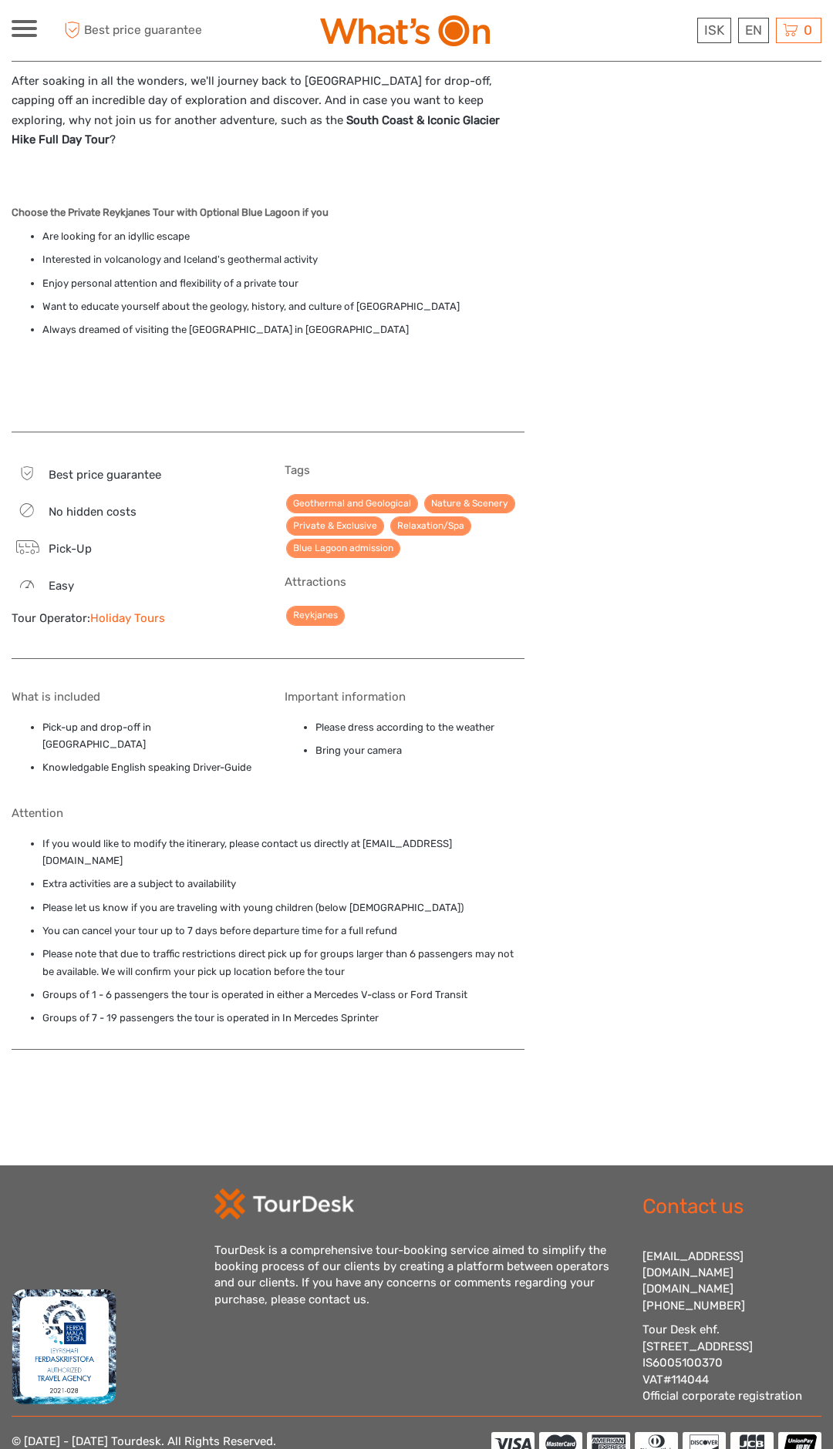
click at [565, 1432] on img at bounding box center [656, 1444] width 330 height 25
click at [578, 1432] on img at bounding box center [656, 1444] width 330 height 25
click at [588, 1432] on img at bounding box center [656, 1444] width 330 height 25
click at [571, 1432] on img at bounding box center [656, 1444] width 330 height 25
click at [564, 1432] on img at bounding box center [656, 1444] width 330 height 25
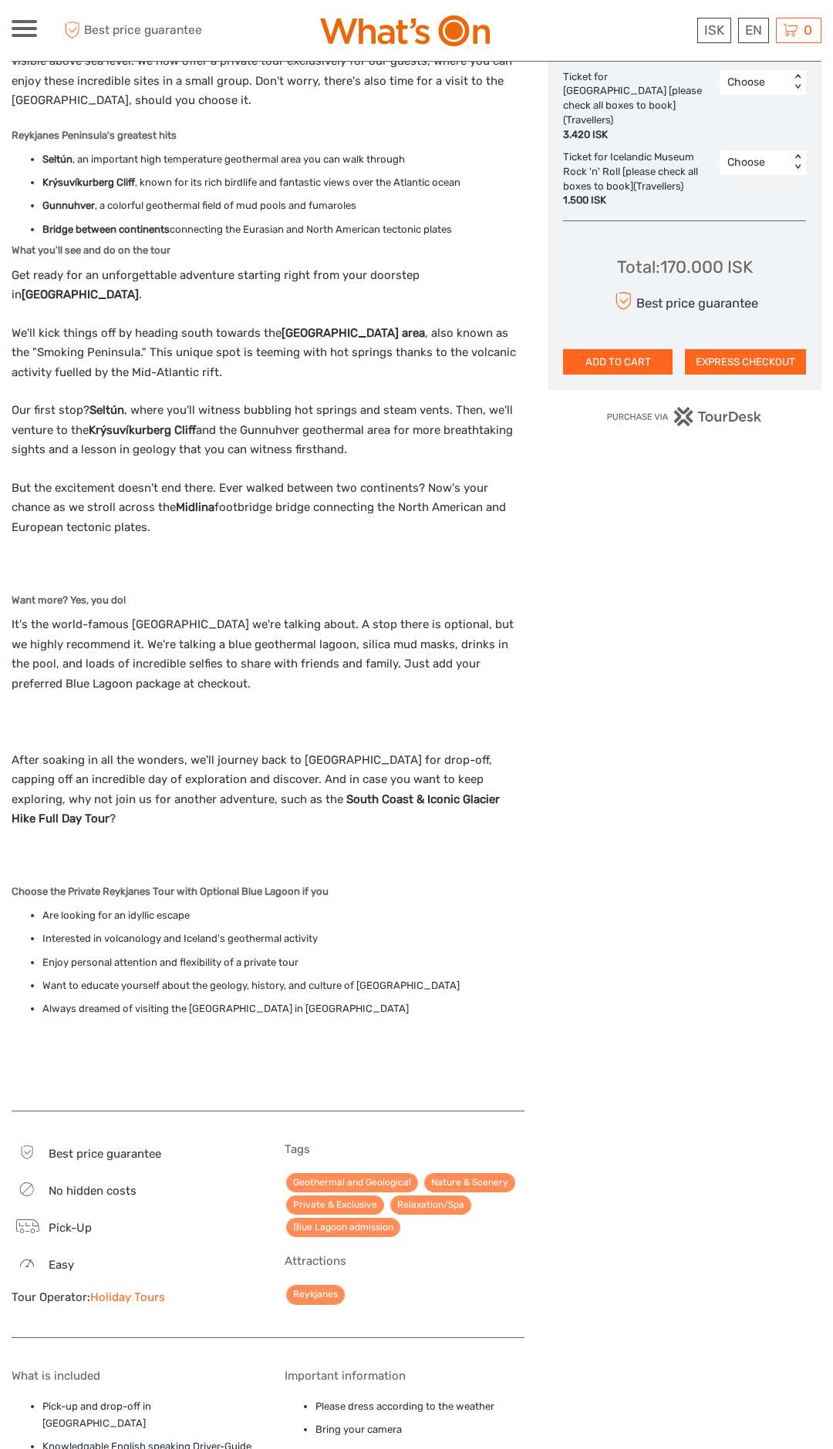
scroll to position [1115, 0]
click at [322, 1284] on link "Reykjanes" at bounding box center [315, 1293] width 59 height 19
click at [318, 1254] on div "Tags Geothermal and Geological Nature & Scenery Private & Exclusive Relaxation/…" at bounding box center [404, 1232] width 241 height 180
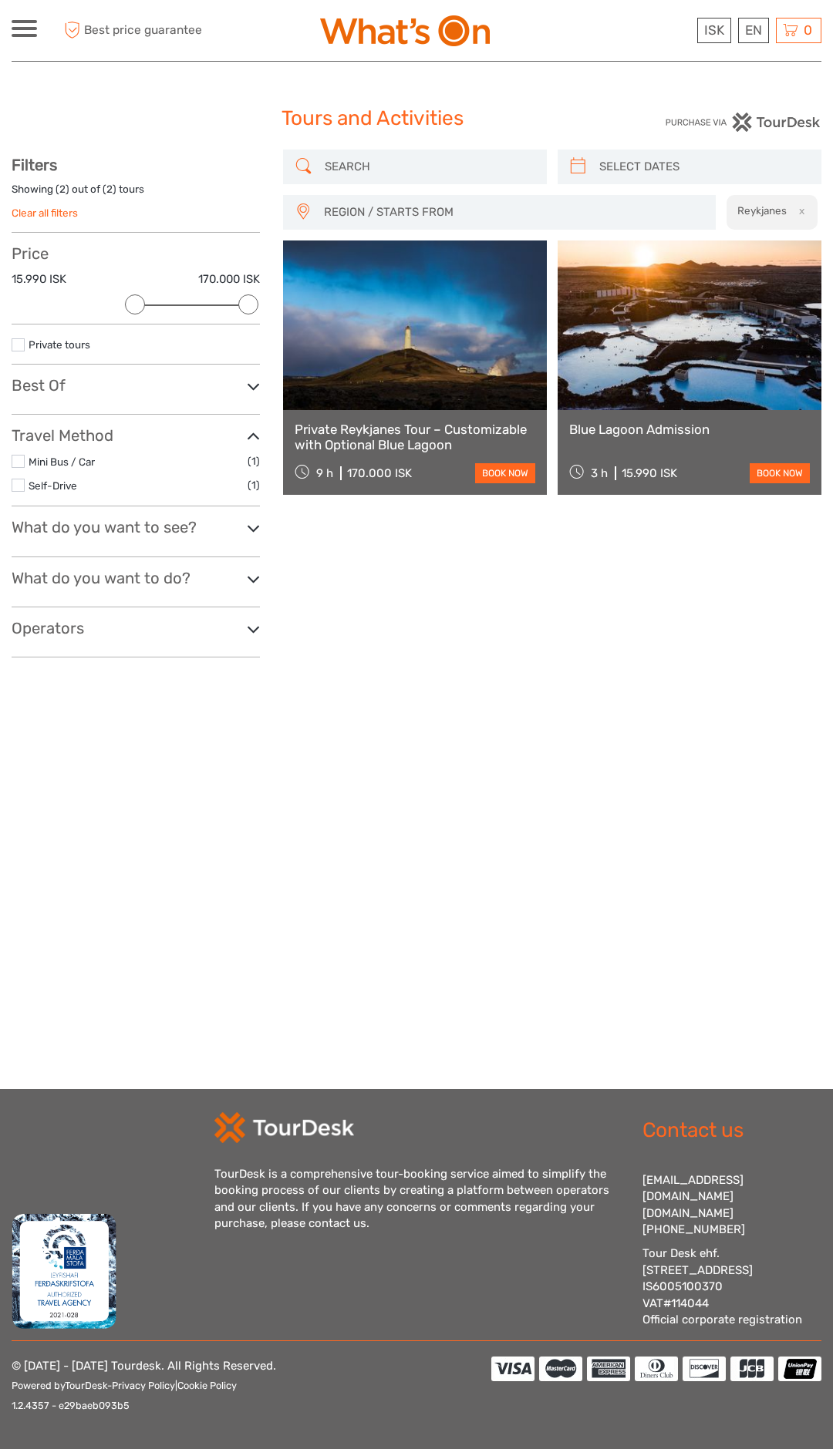
select select
